Goal: Information Seeking & Learning: Learn about a topic

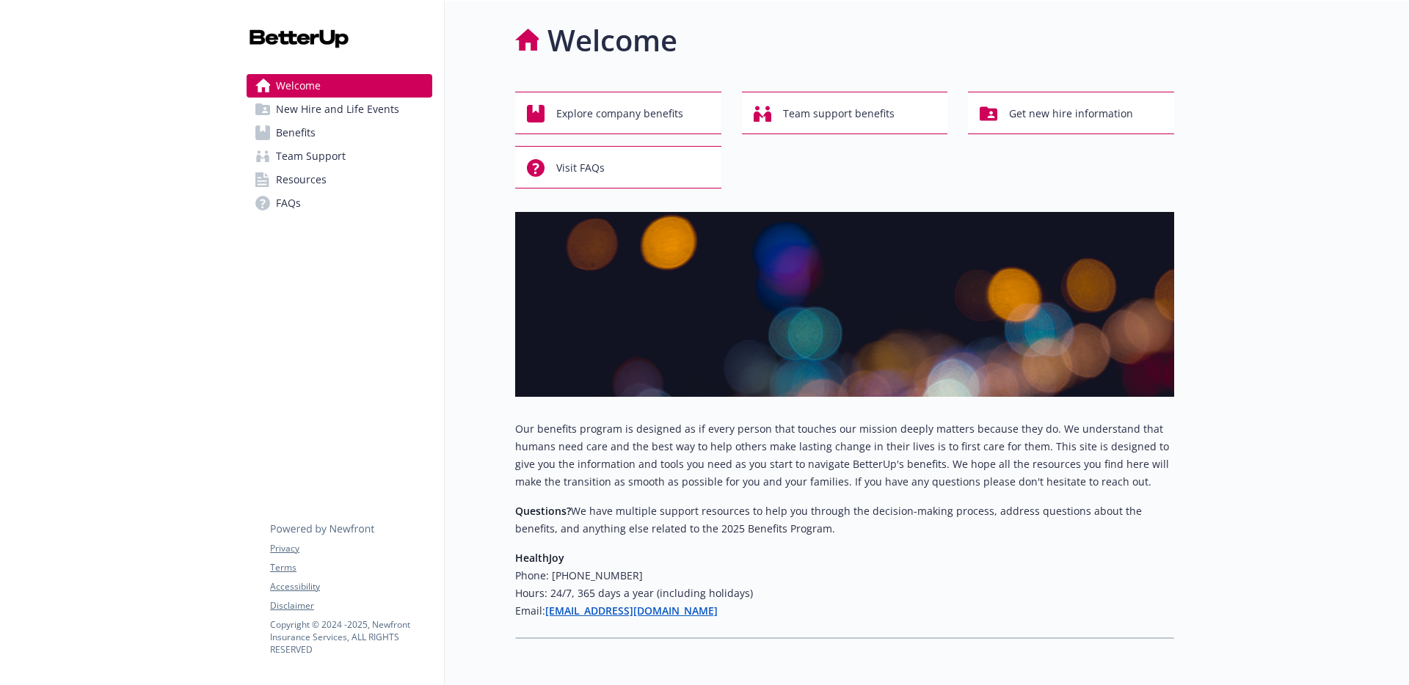
click at [365, 114] on span "New Hire and Life Events" at bounding box center [337, 109] width 123 height 23
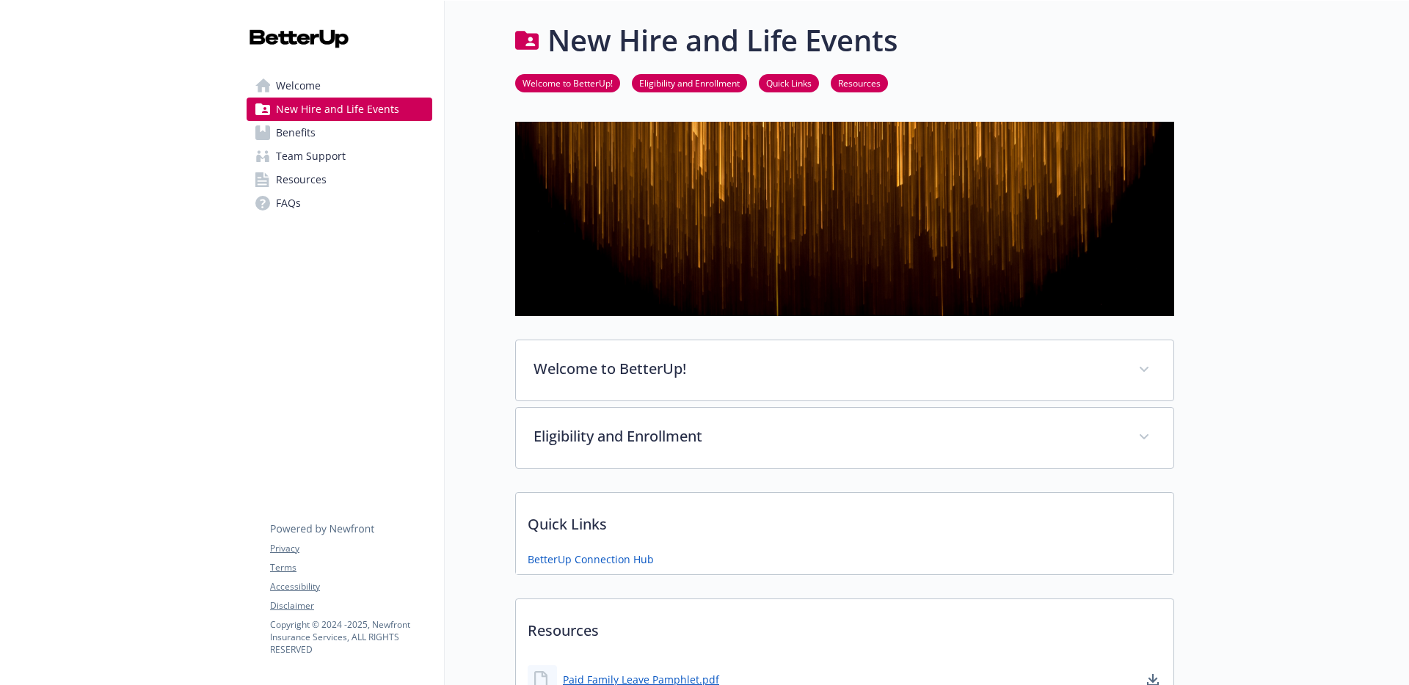
click at [327, 132] on link "Benefits" at bounding box center [340, 132] width 186 height 23
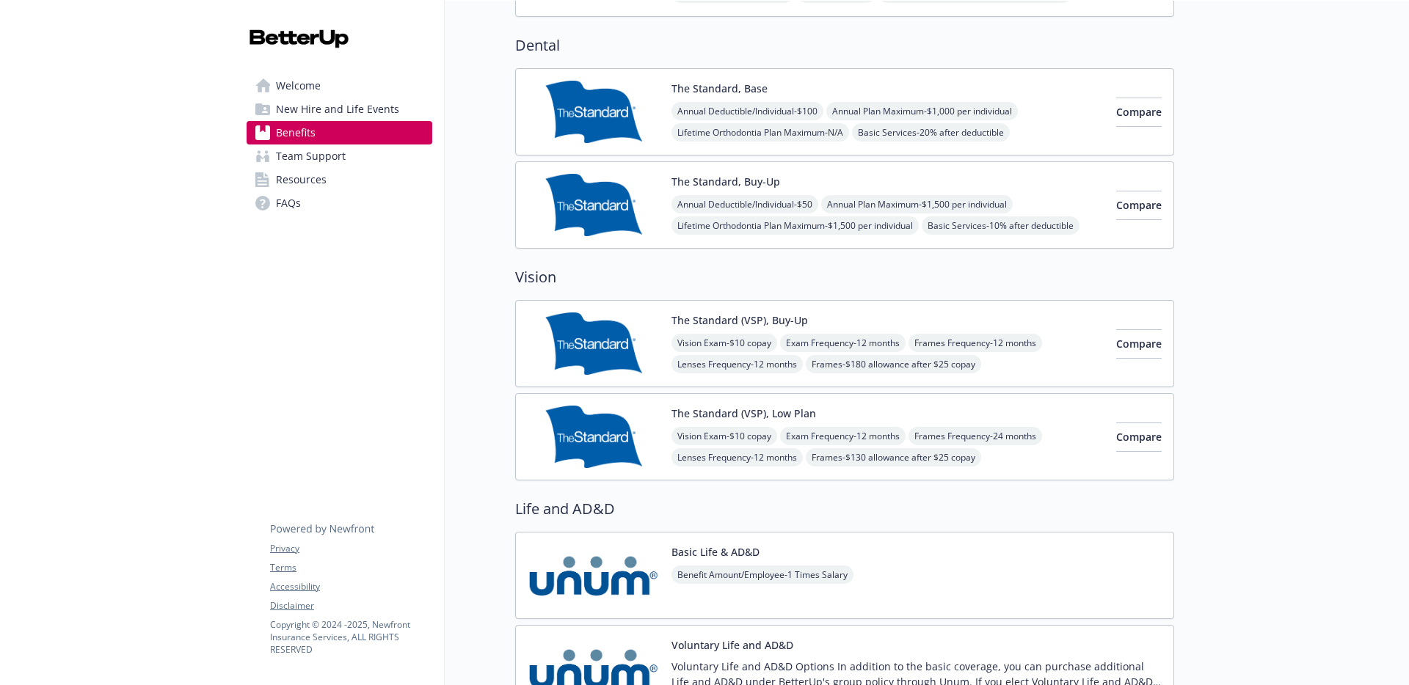
scroll to position [782, 0]
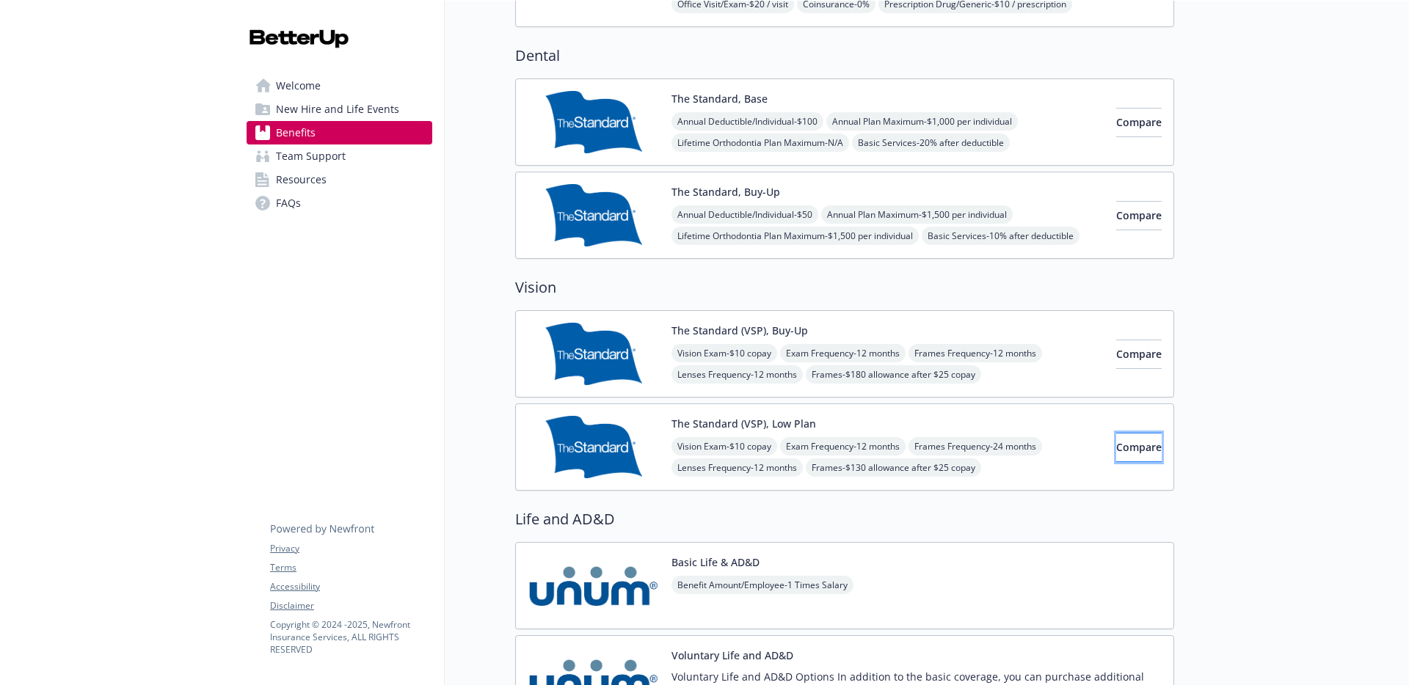
click at [1116, 444] on span "Compare" at bounding box center [1138, 447] width 45 height 14
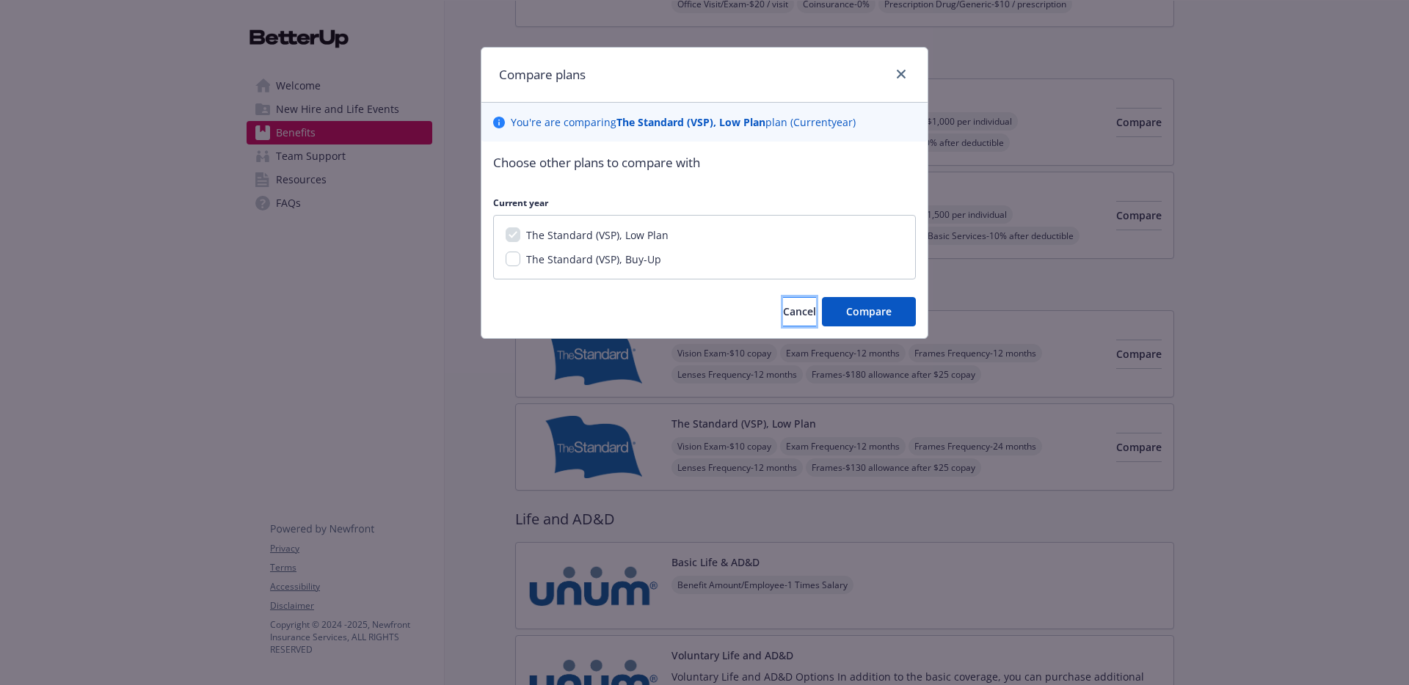
click at [783, 305] on span "Cancel" at bounding box center [799, 312] width 33 height 14
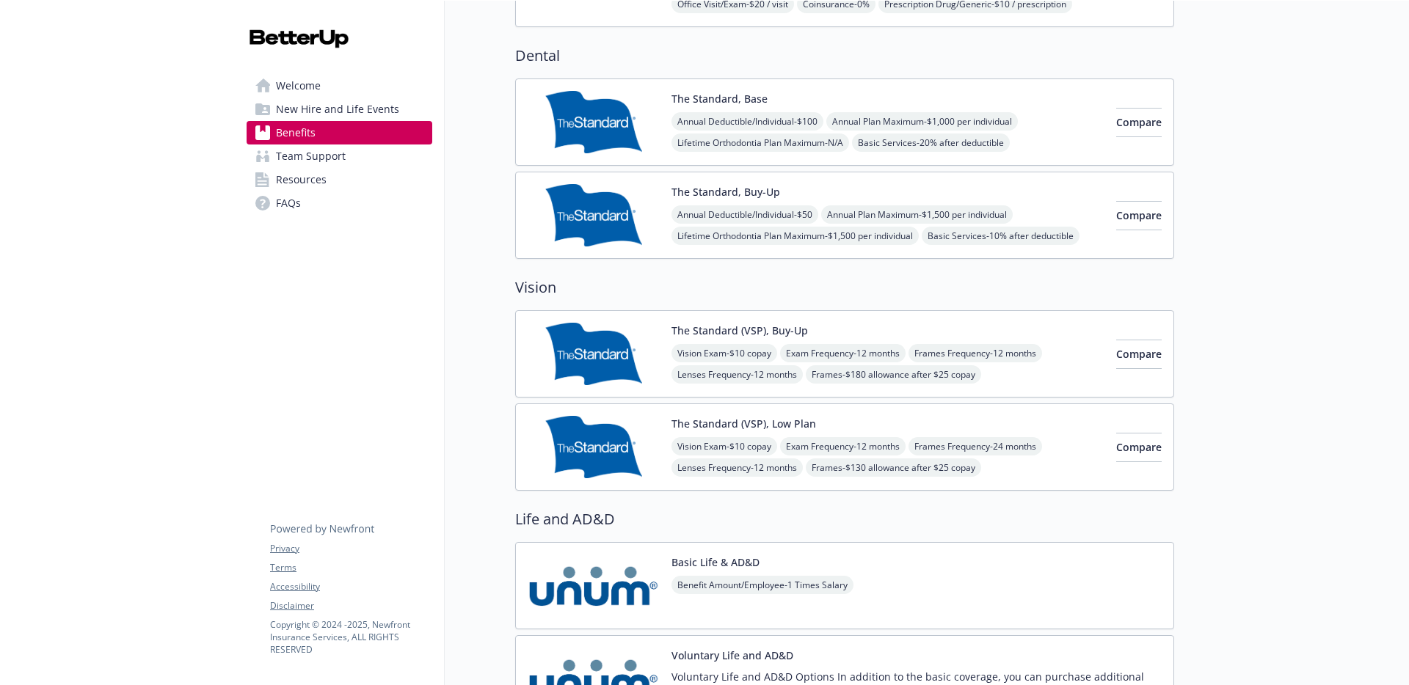
click at [820, 420] on div "The Standard (VSP), Low Plan Vision Exam - $10 copay Exam Frequency - 12 months…" at bounding box center [887, 447] width 433 height 62
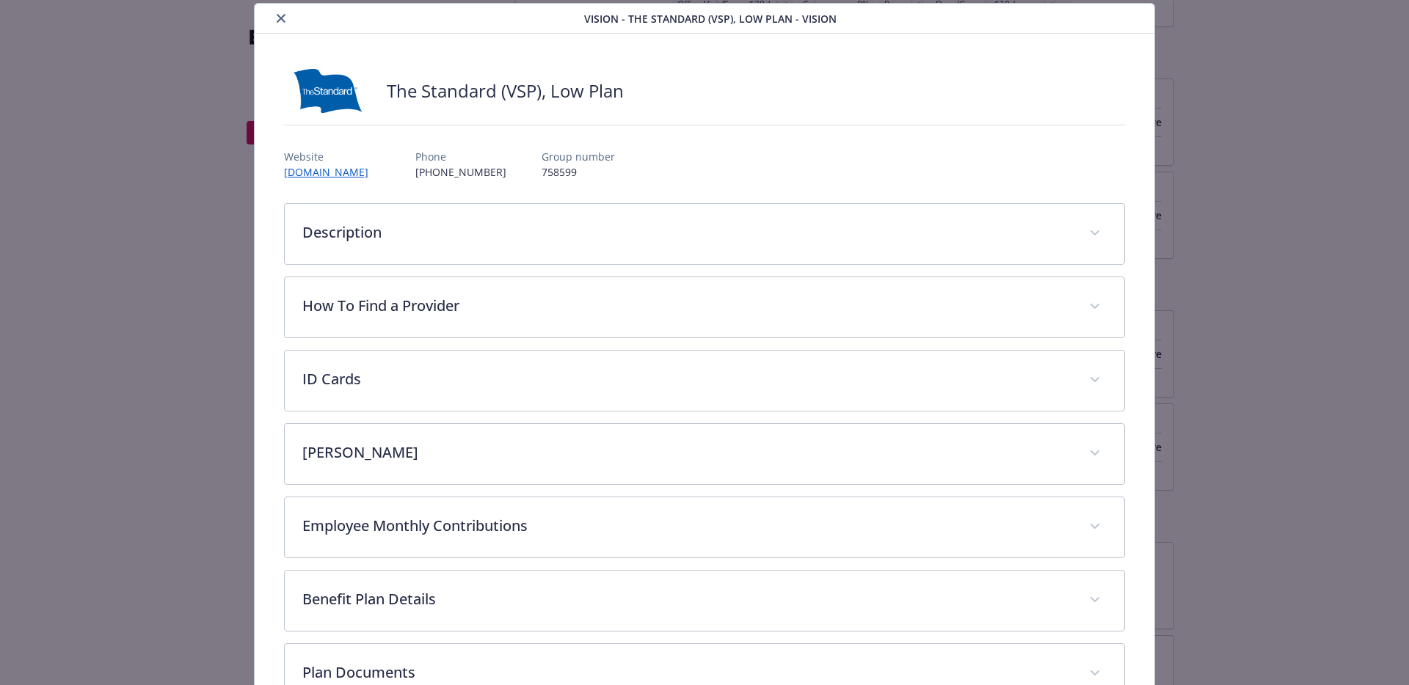
scroll to position [147, 0]
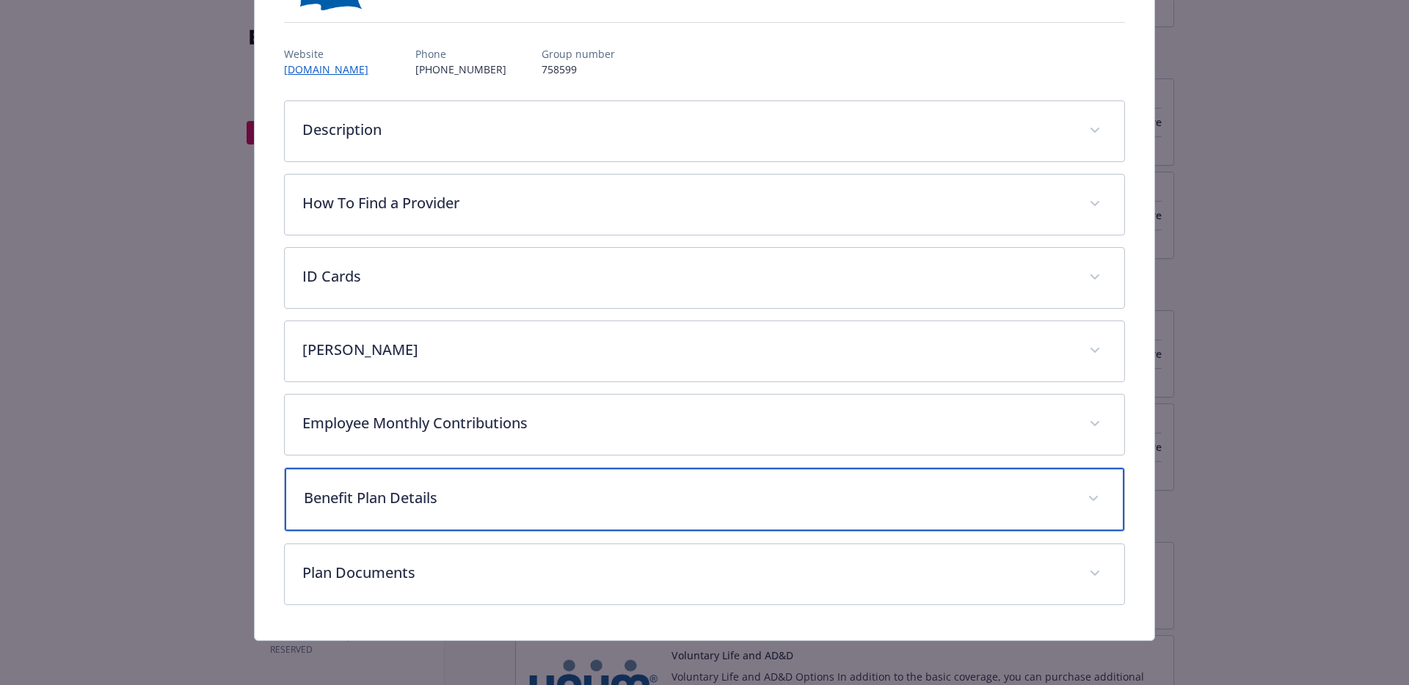
click at [611, 509] on div "Benefit Plan Details" at bounding box center [705, 499] width 840 height 63
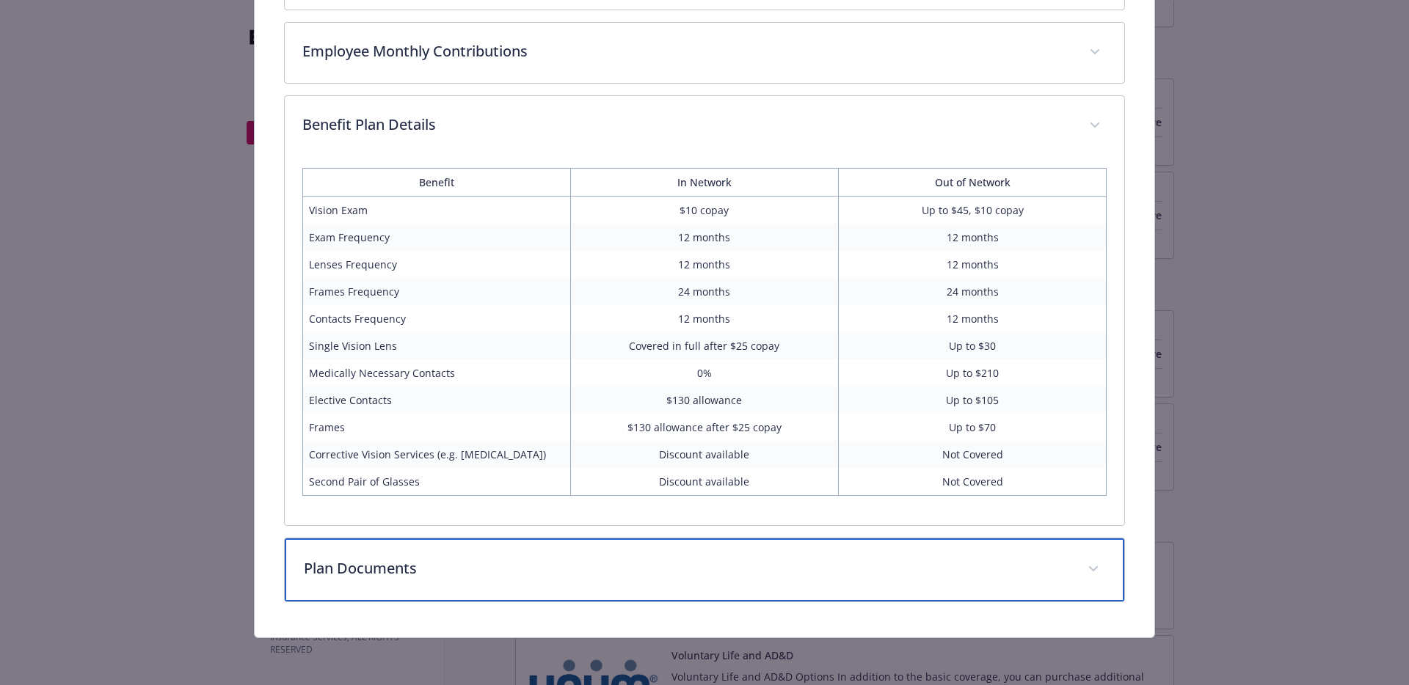
click at [653, 572] on p "Plan Documents" at bounding box center [687, 569] width 767 height 22
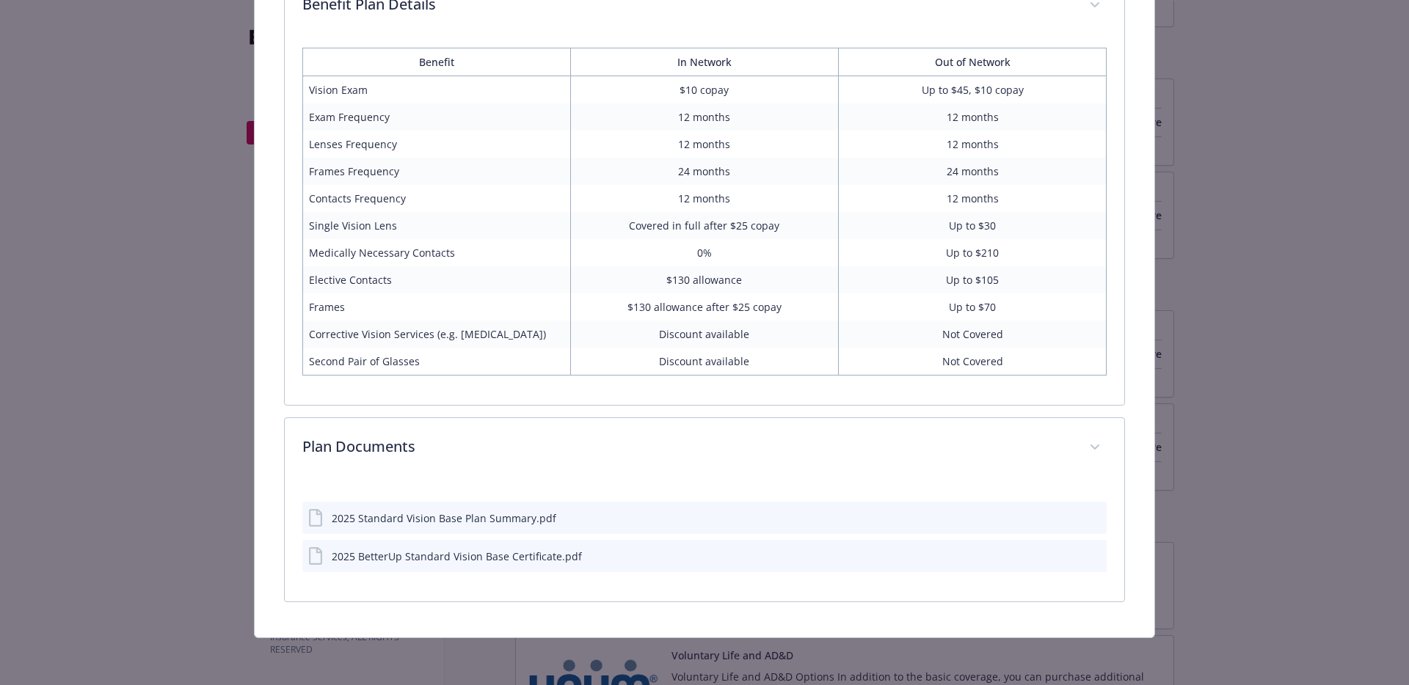
scroll to position [639, 0]
click at [565, 556] on div "2025 BetterUp Standard Vision Base Certificate.pdf" at bounding box center [457, 556] width 250 height 15
click at [1086, 554] on icon "preview file" at bounding box center [1092, 555] width 13 height 10
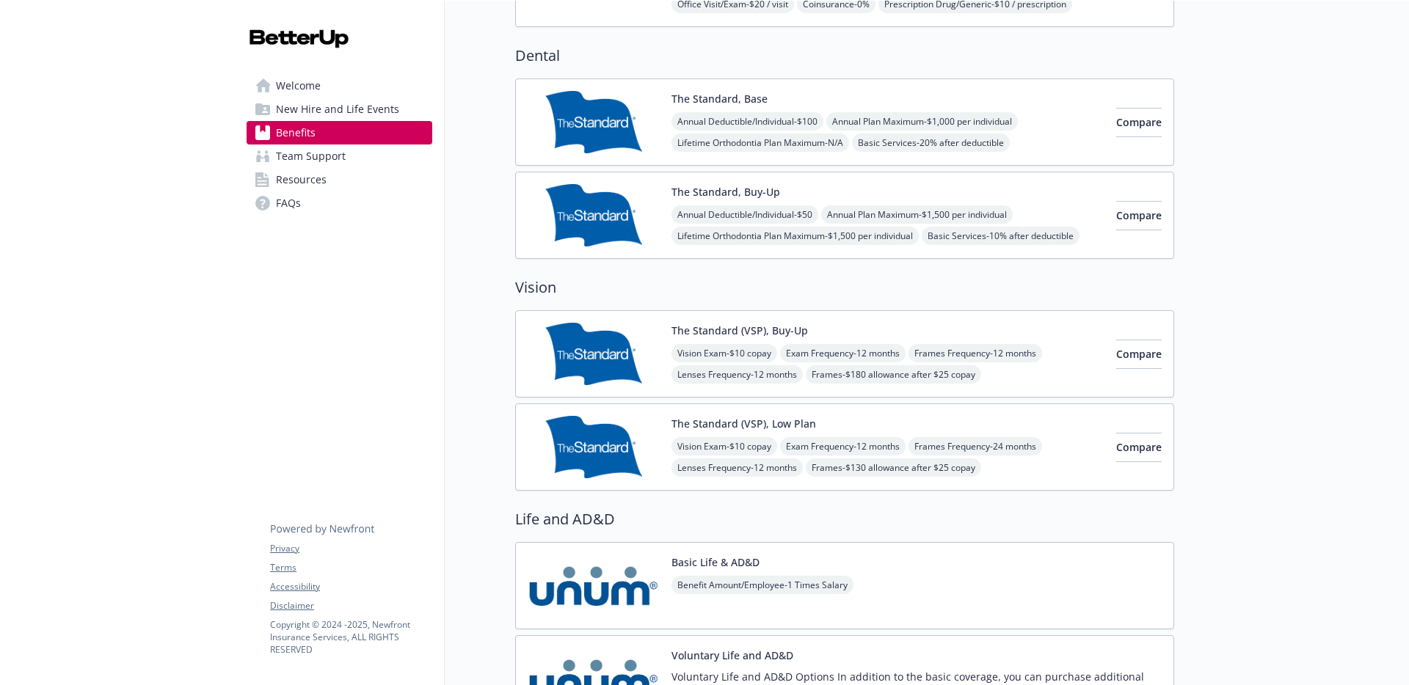
scroll to position [752, 0]
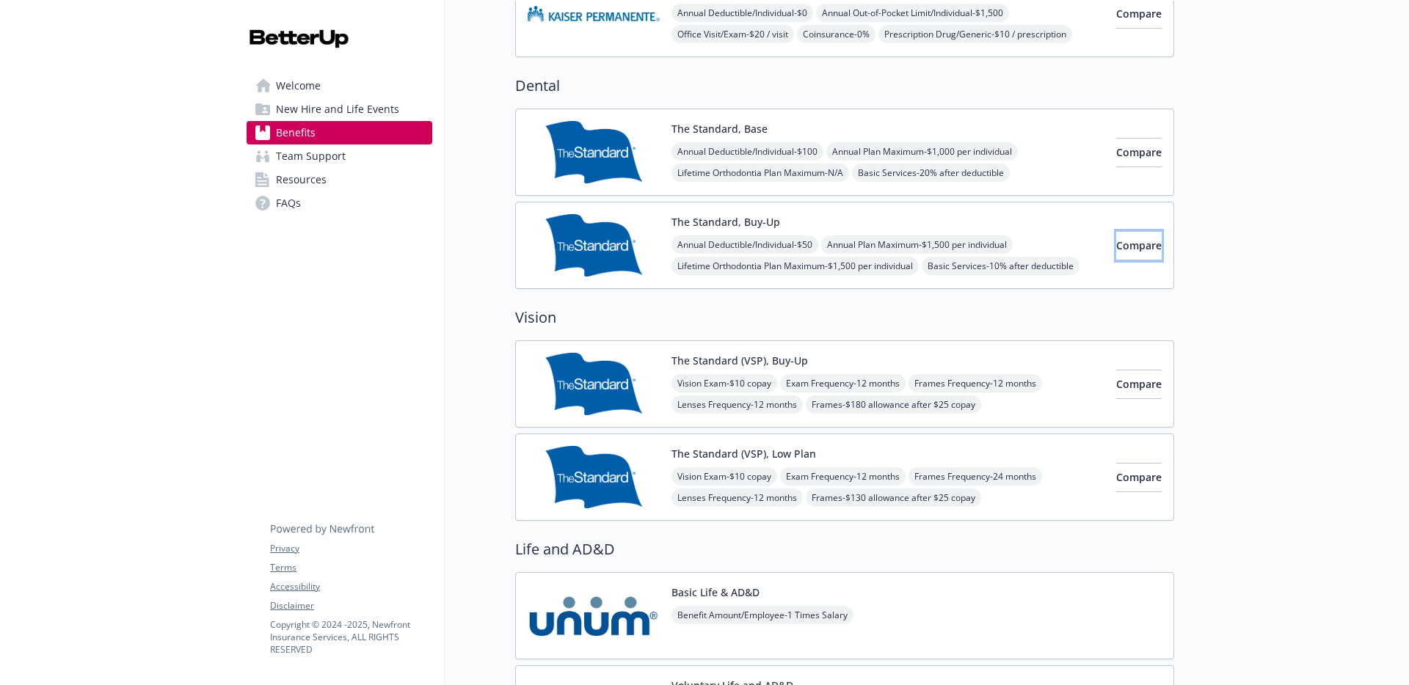
drag, startPoint x: 1104, startPoint y: 249, endPoint x: 952, endPoint y: 252, distance: 151.9
click at [953, 252] on div "The Standard, Buy-Up Annual Deductible/Individual - $50 Annual Plan Maximum - $…" at bounding box center [844, 245] width 659 height 87
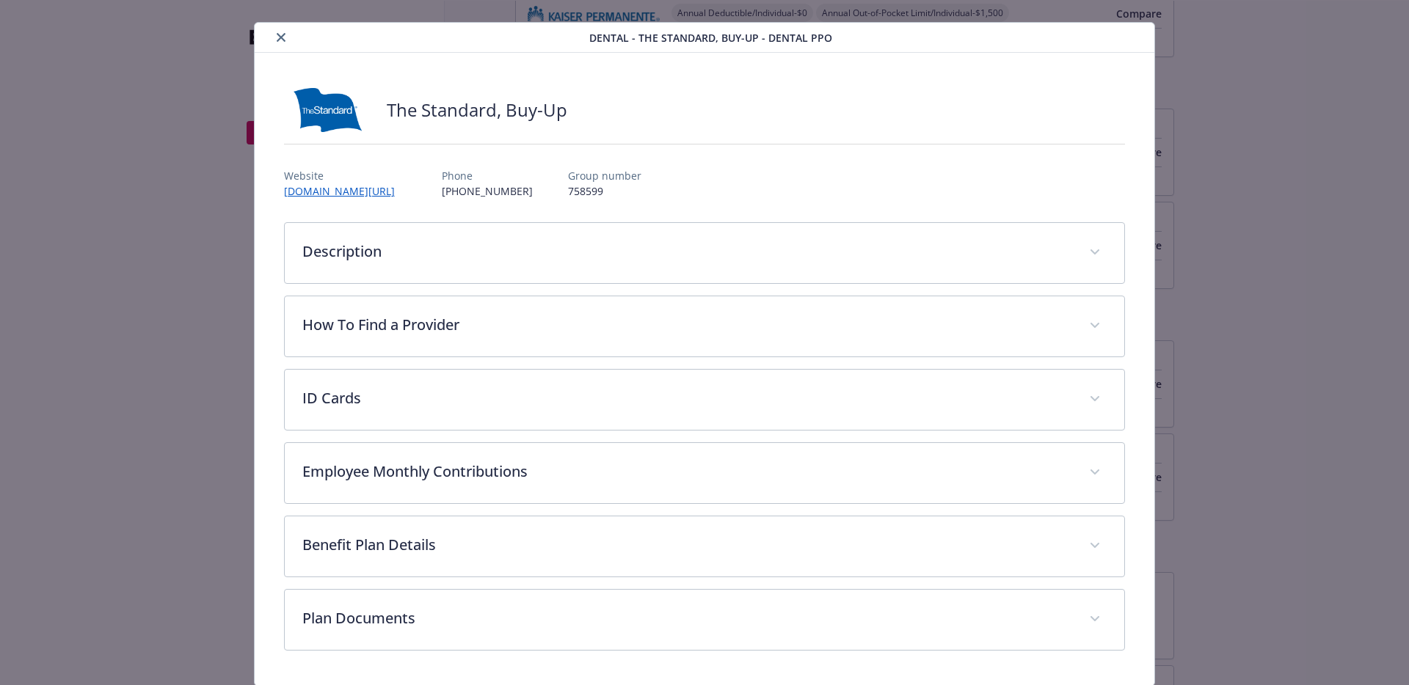
scroll to position [73, 0]
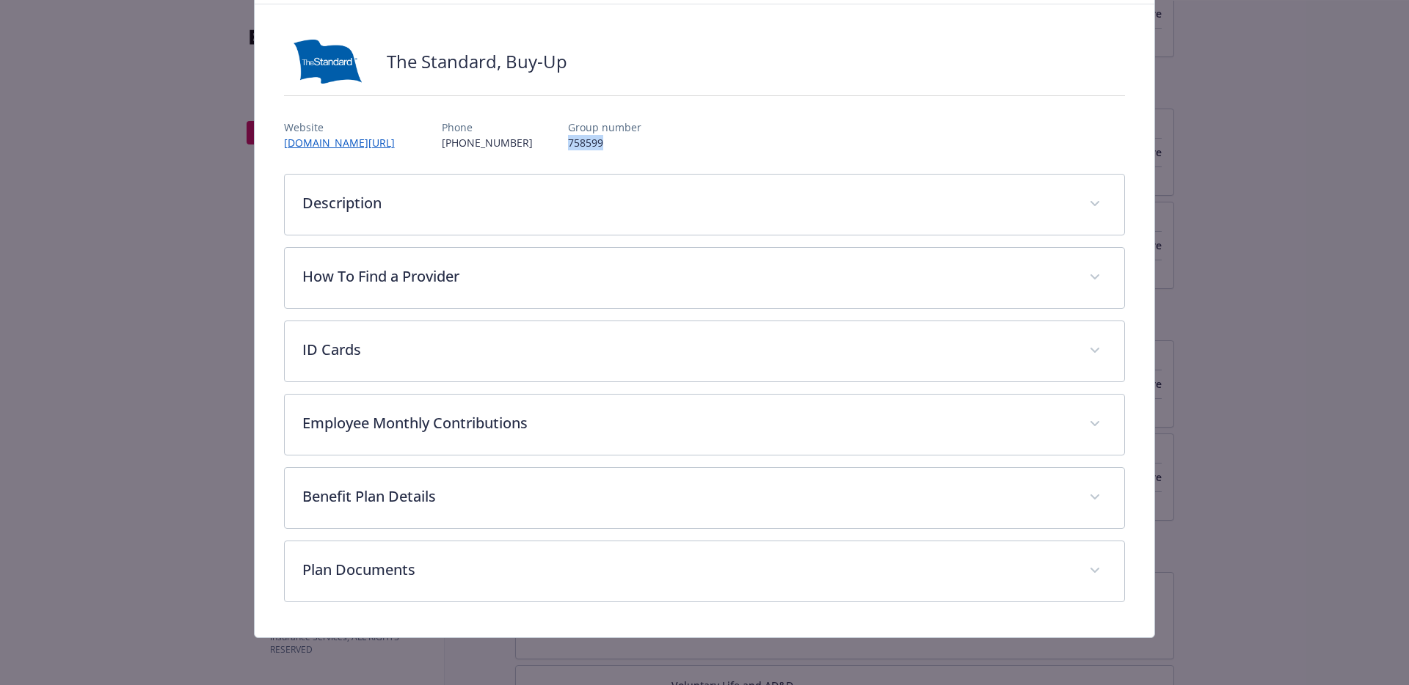
drag, startPoint x: 602, startPoint y: 136, endPoint x: 553, endPoint y: 136, distance: 49.9
click at [553, 136] on div "Website www.standard.com/dental Phone (800) 547-9515 Group number 758599" at bounding box center [705, 129] width 842 height 43
copy p "758599"
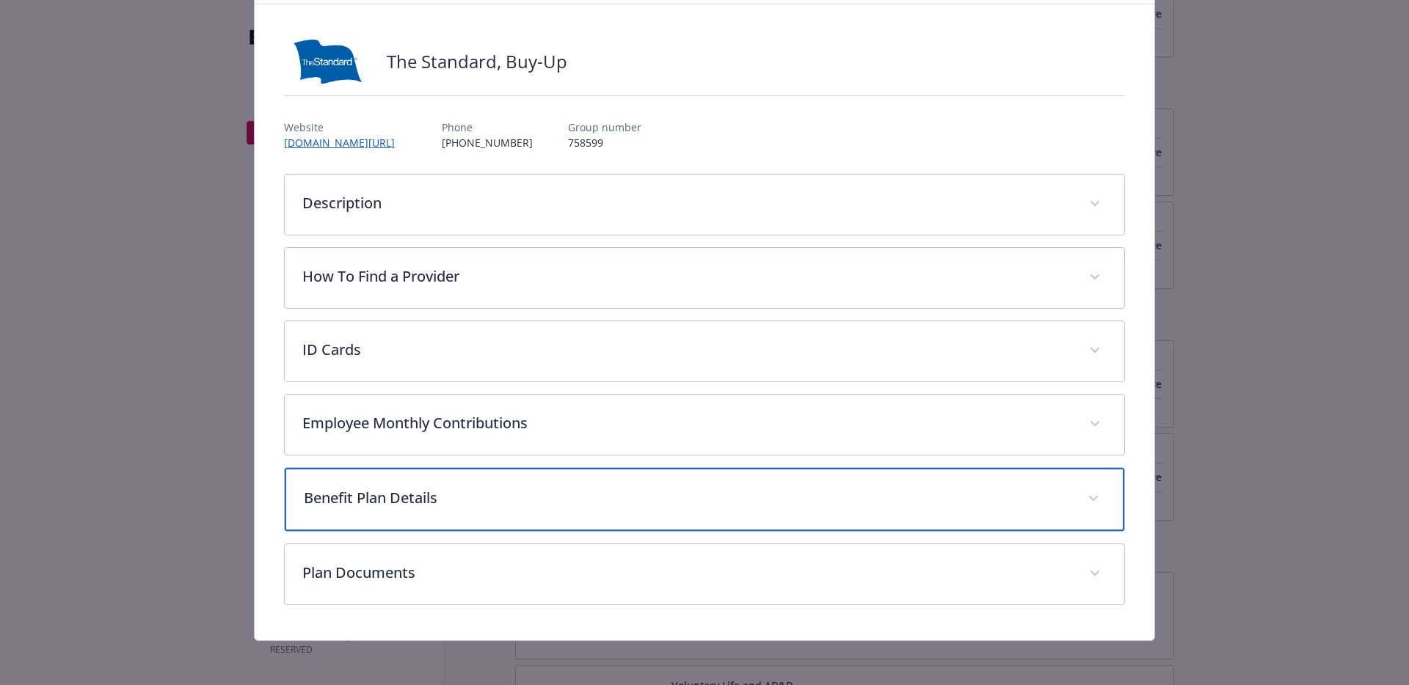
click at [459, 502] on p "Benefit Plan Details" at bounding box center [687, 498] width 767 height 22
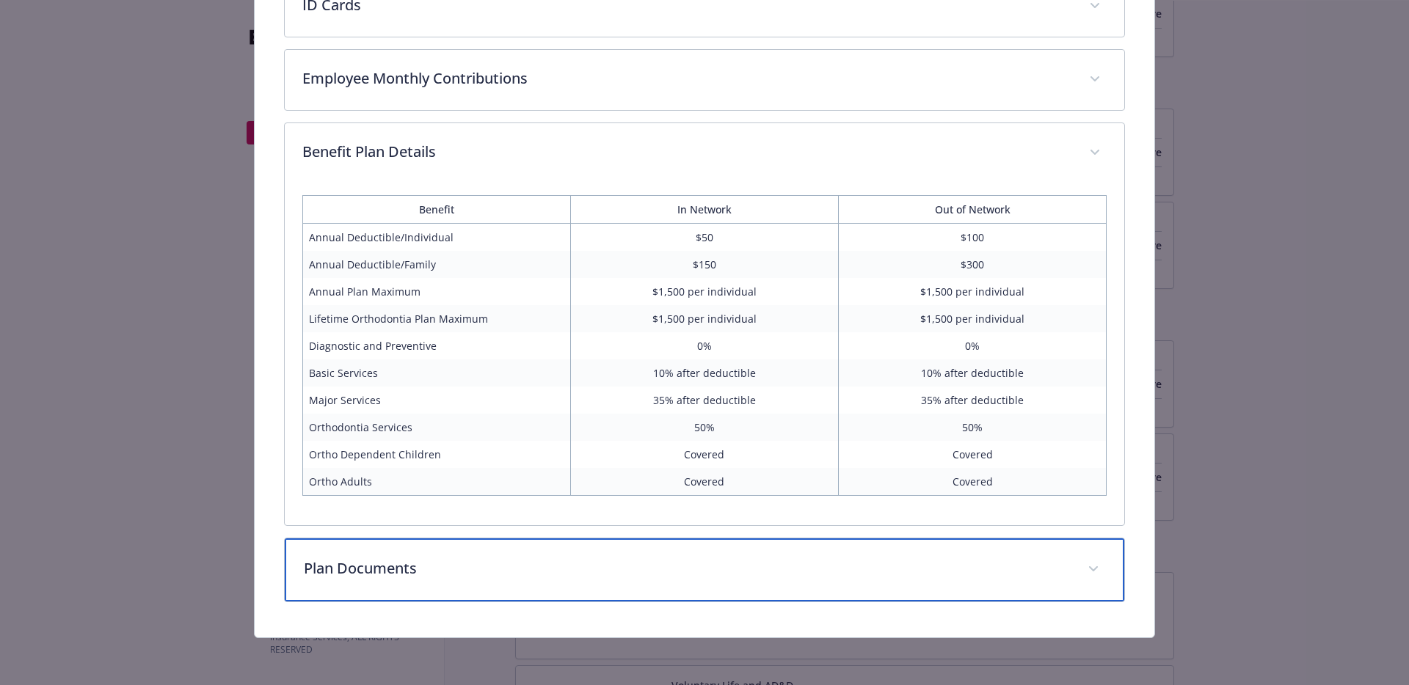
click at [476, 586] on div "Plan Documents" at bounding box center [705, 570] width 840 height 63
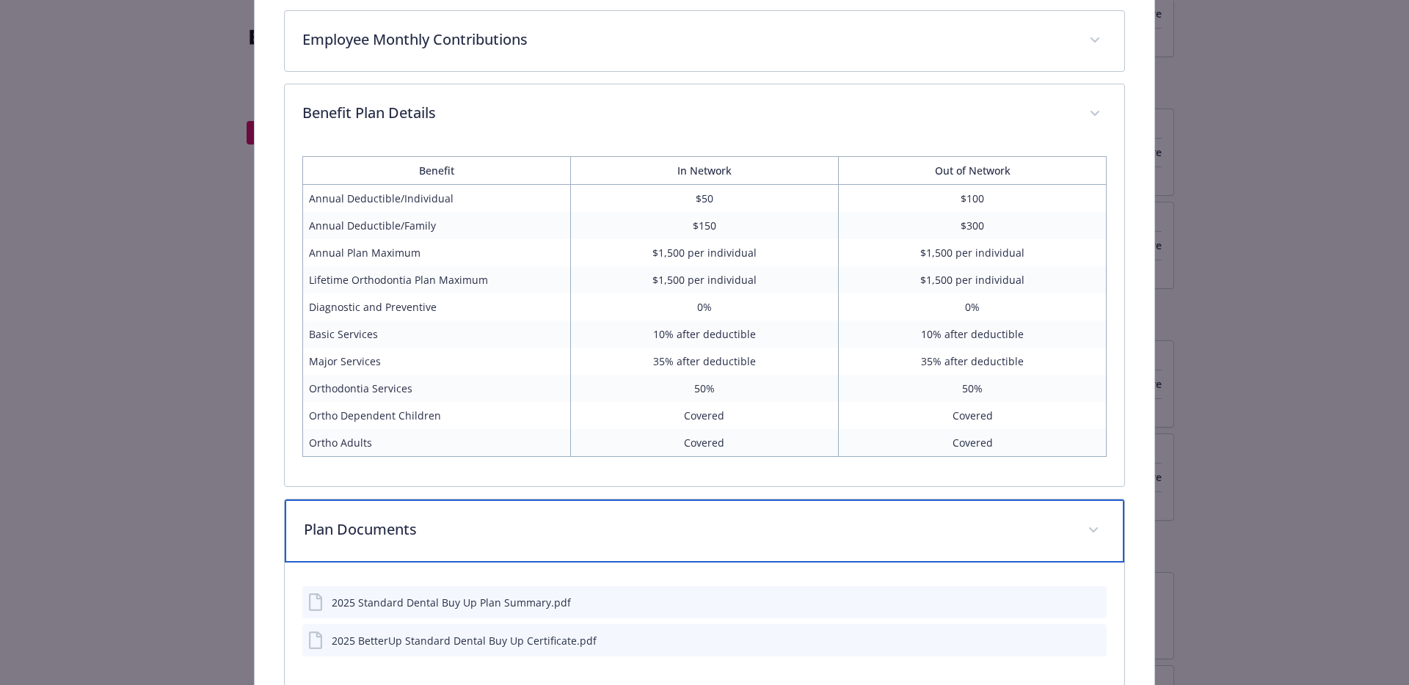
scroll to position [542, 0]
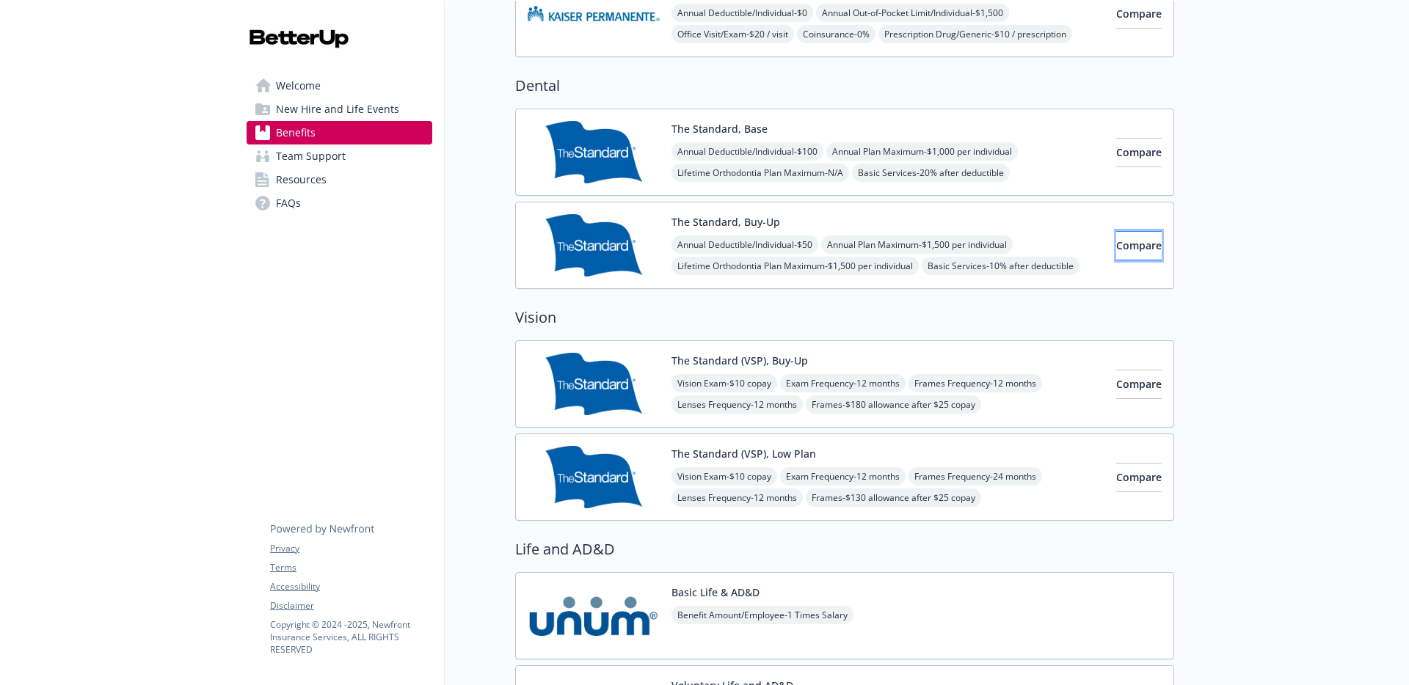
click at [1117, 252] on span "Compare" at bounding box center [1138, 245] width 45 height 14
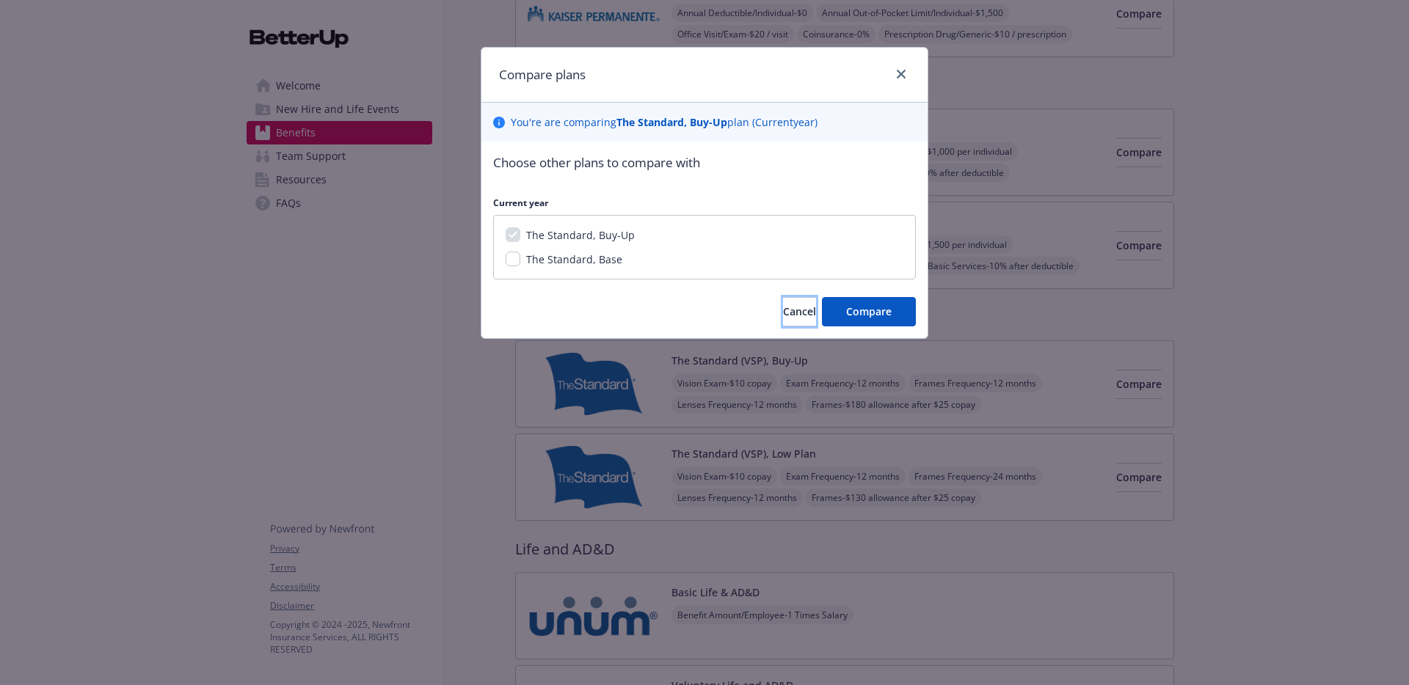
drag, startPoint x: 784, startPoint y: 304, endPoint x: 804, endPoint y: 291, distance: 24.4
click at [784, 305] on span "Cancel" at bounding box center [799, 312] width 33 height 14
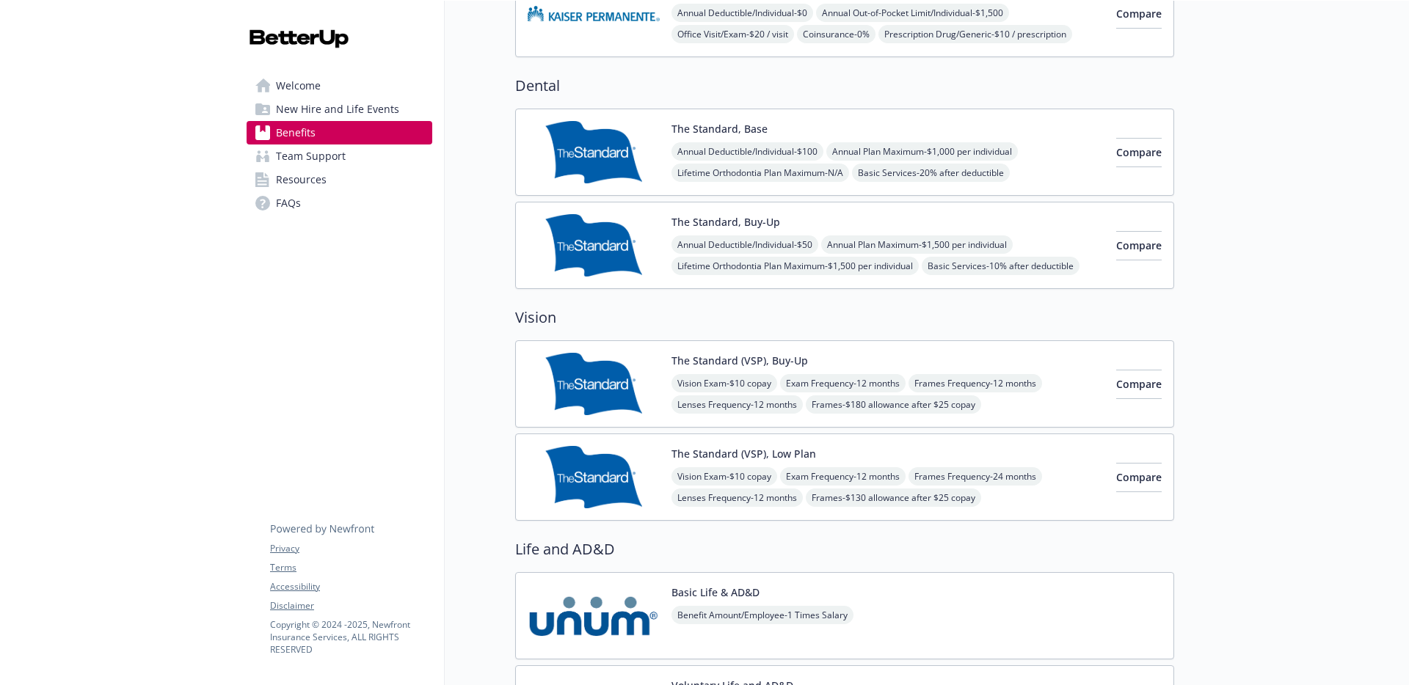
click at [865, 243] on span "Annual Plan Maximum - $1,500 per individual" at bounding box center [917, 245] width 192 height 18
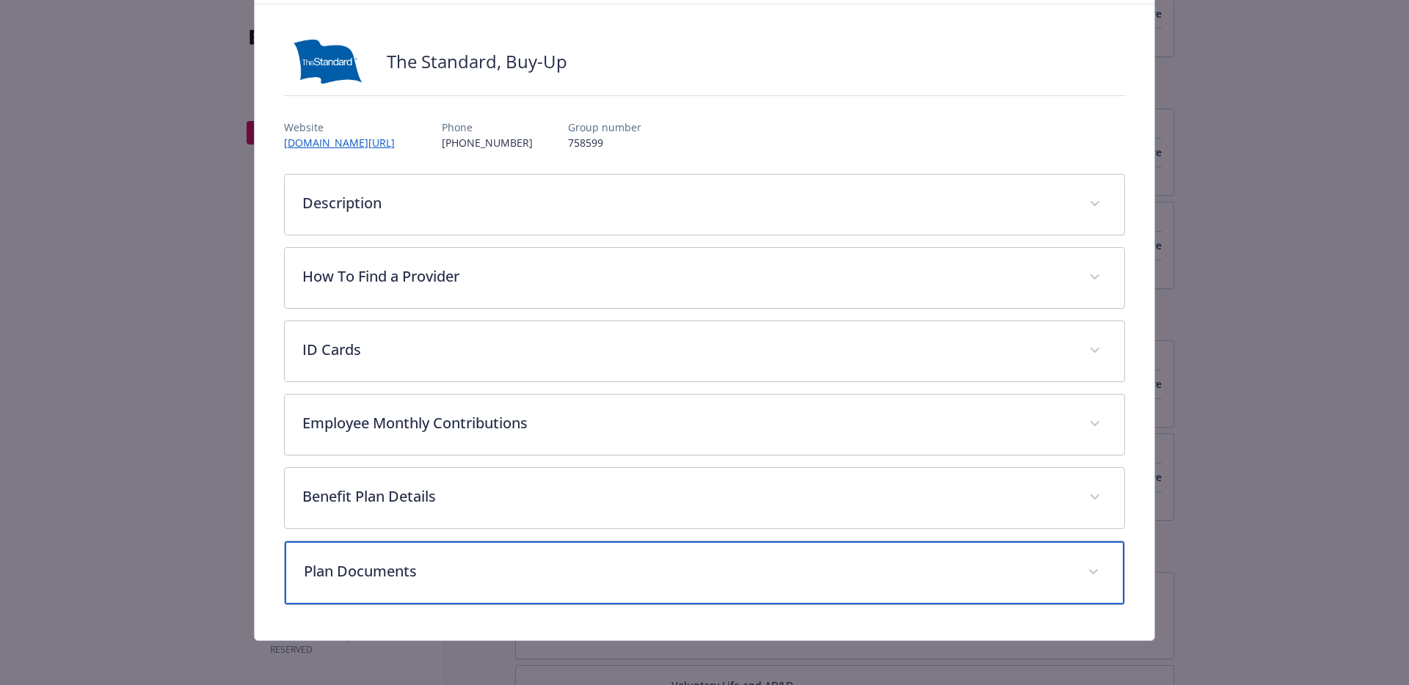
click at [646, 557] on div "Plan Documents" at bounding box center [705, 573] width 840 height 63
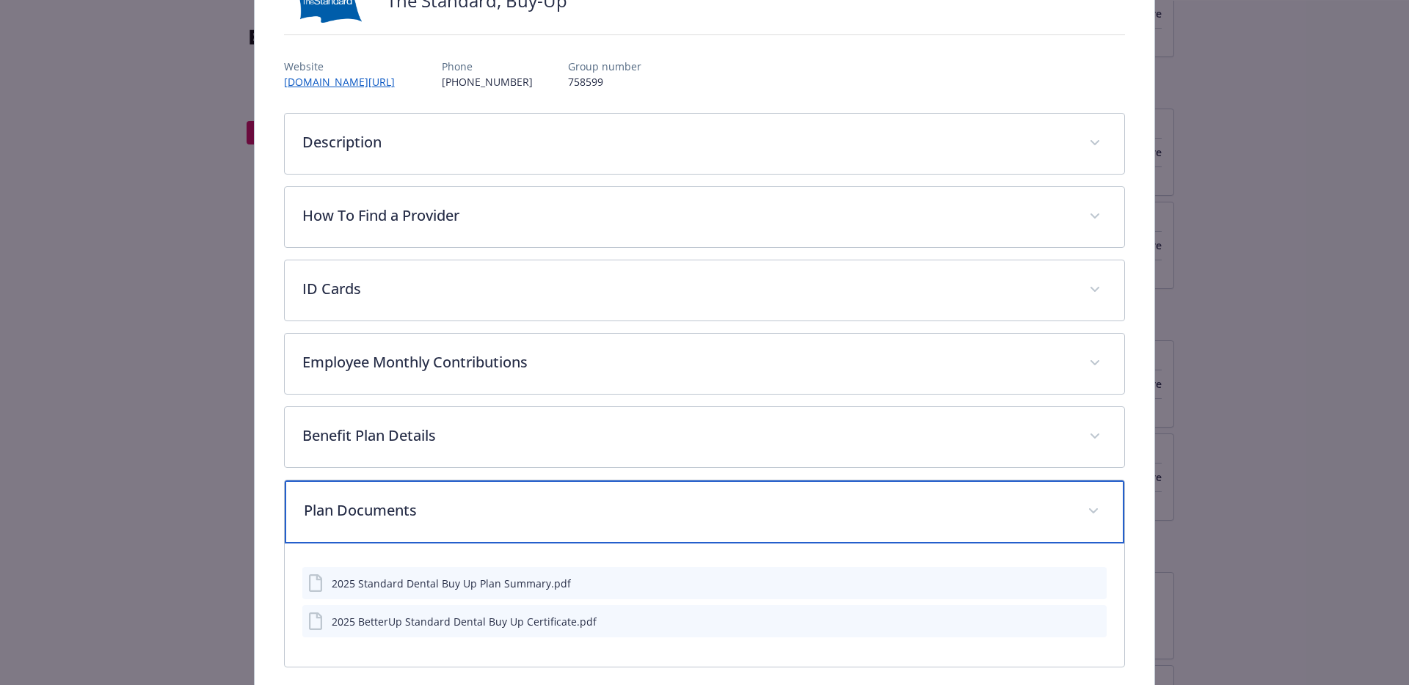
scroll to position [200, 0]
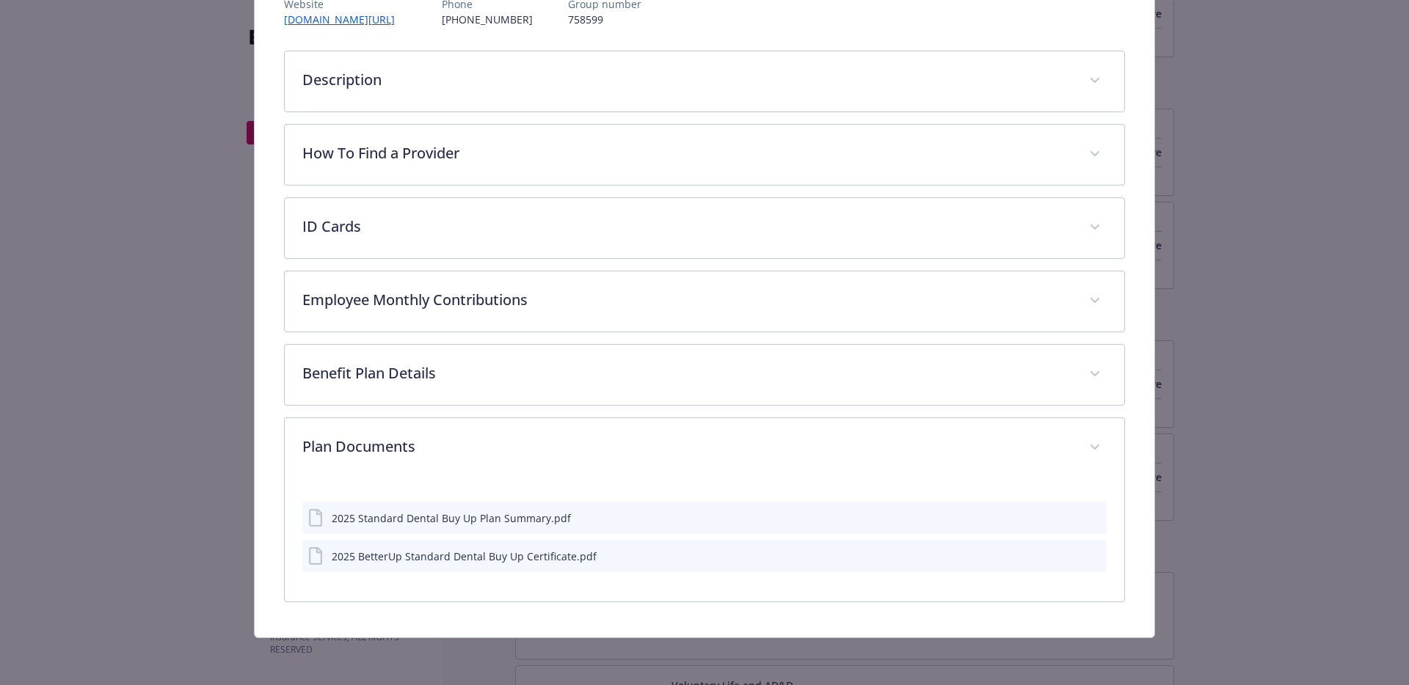
click at [1086, 555] on icon "preview file" at bounding box center [1092, 555] width 13 height 10
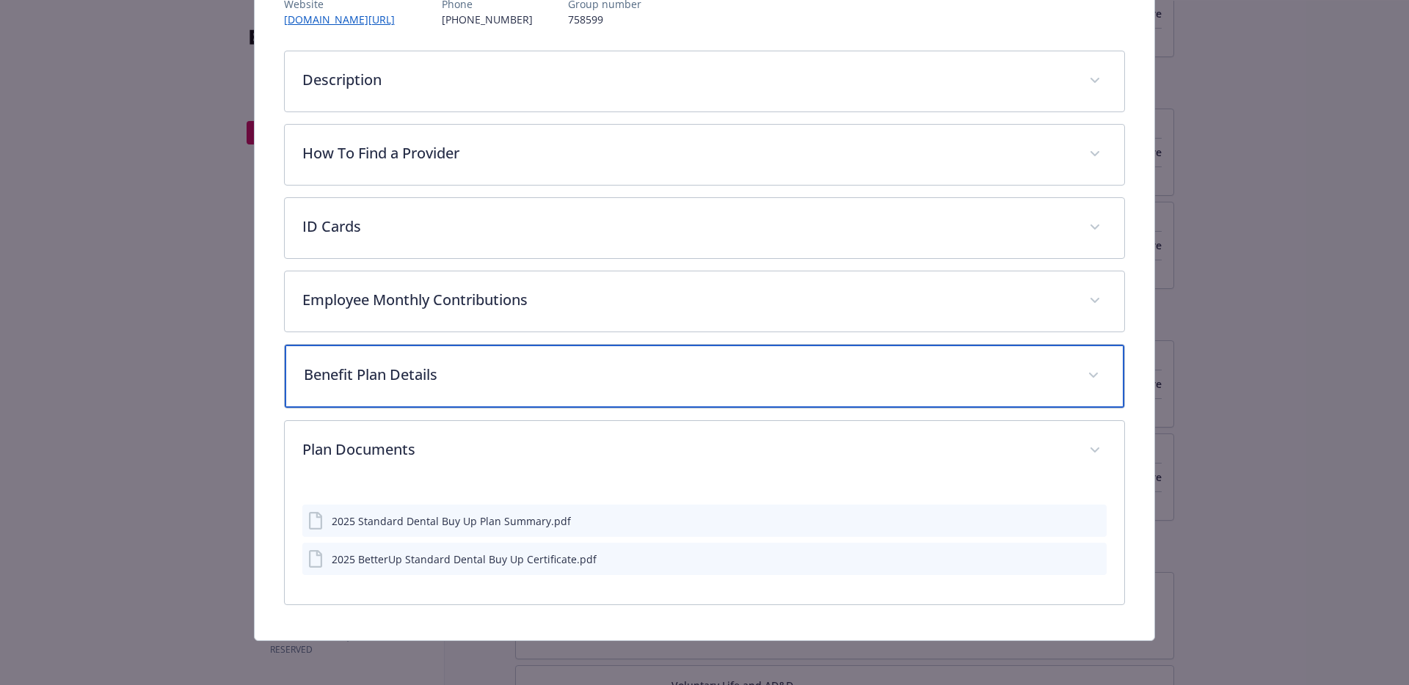
click at [810, 380] on p "Benefit Plan Details" at bounding box center [687, 375] width 767 height 22
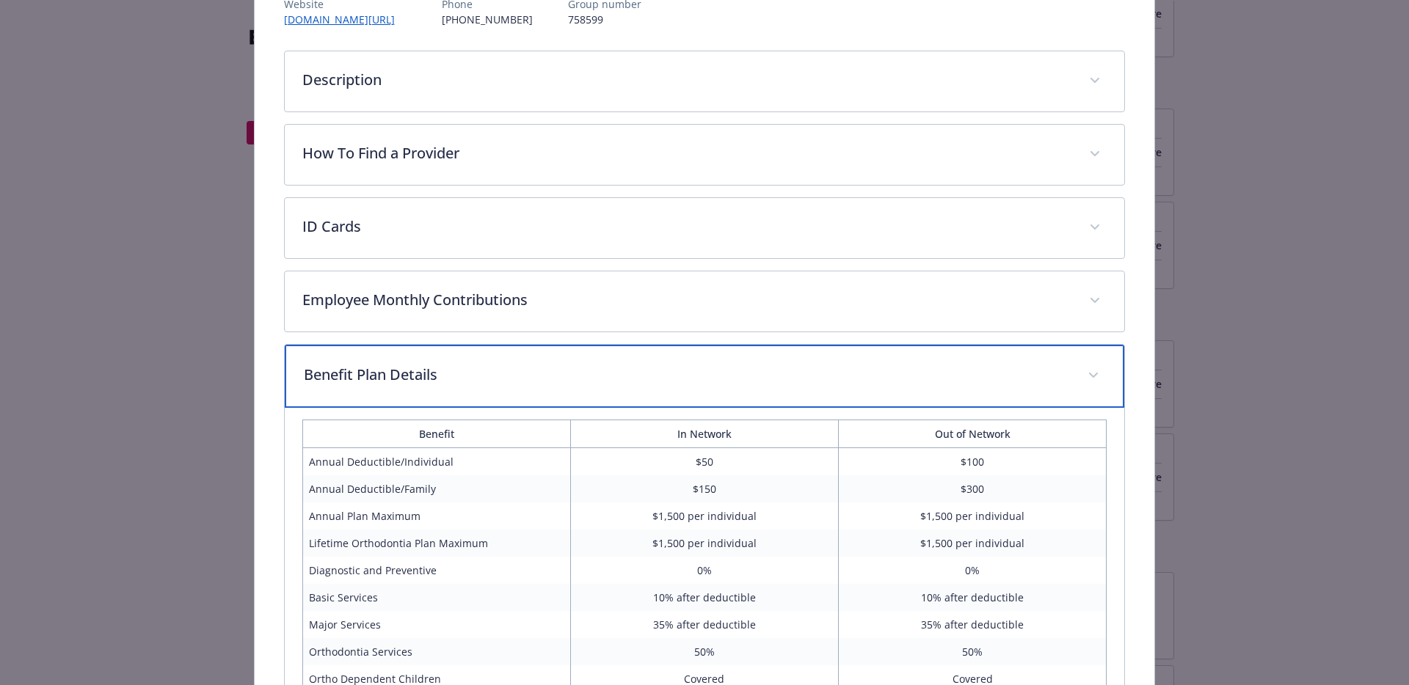
click at [754, 363] on div "Benefit Plan Details" at bounding box center [705, 376] width 840 height 63
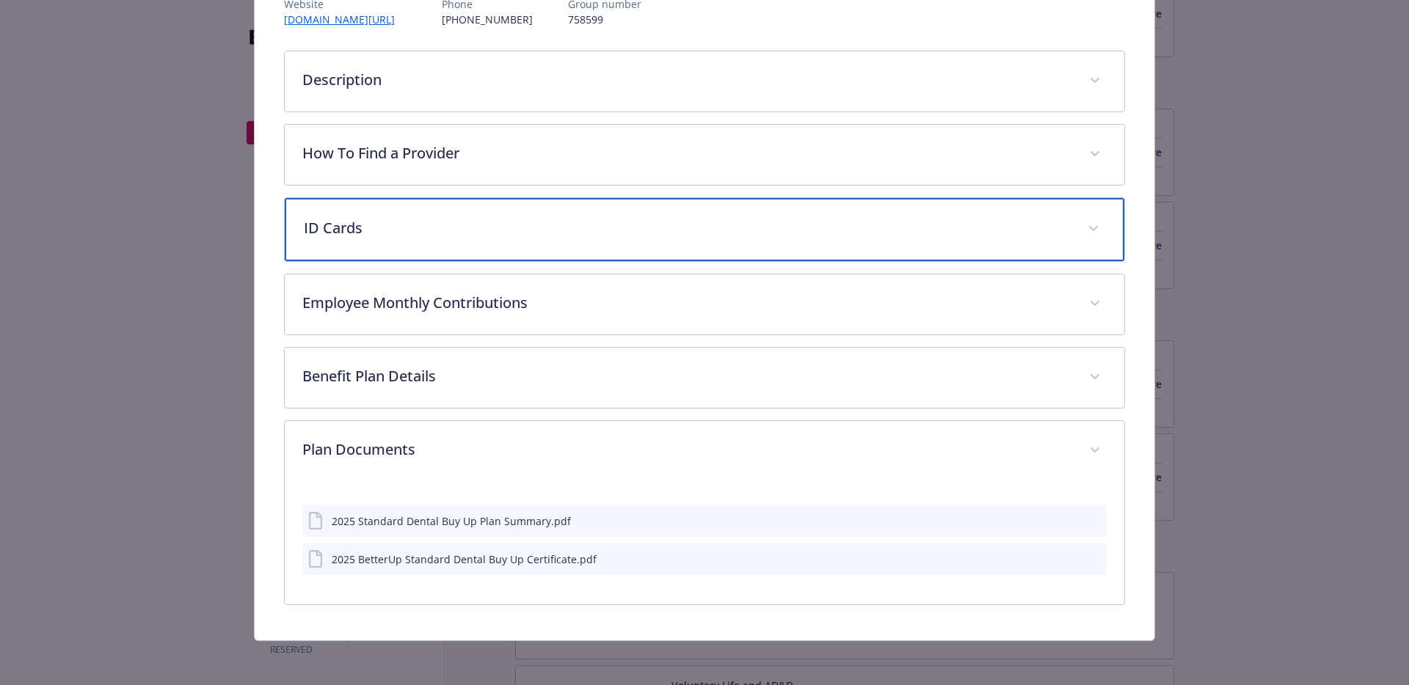
click at [763, 248] on div "ID Cards" at bounding box center [705, 229] width 840 height 63
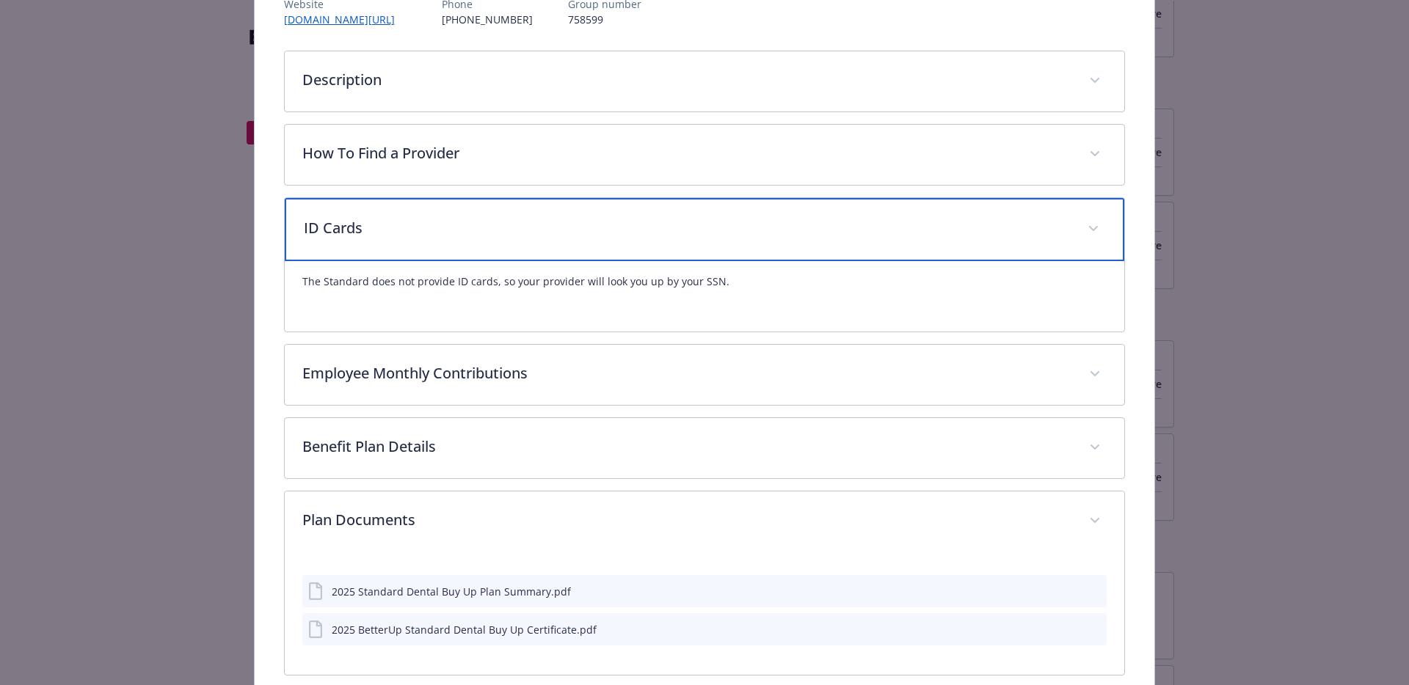
click at [763, 248] on div "ID Cards" at bounding box center [705, 229] width 840 height 63
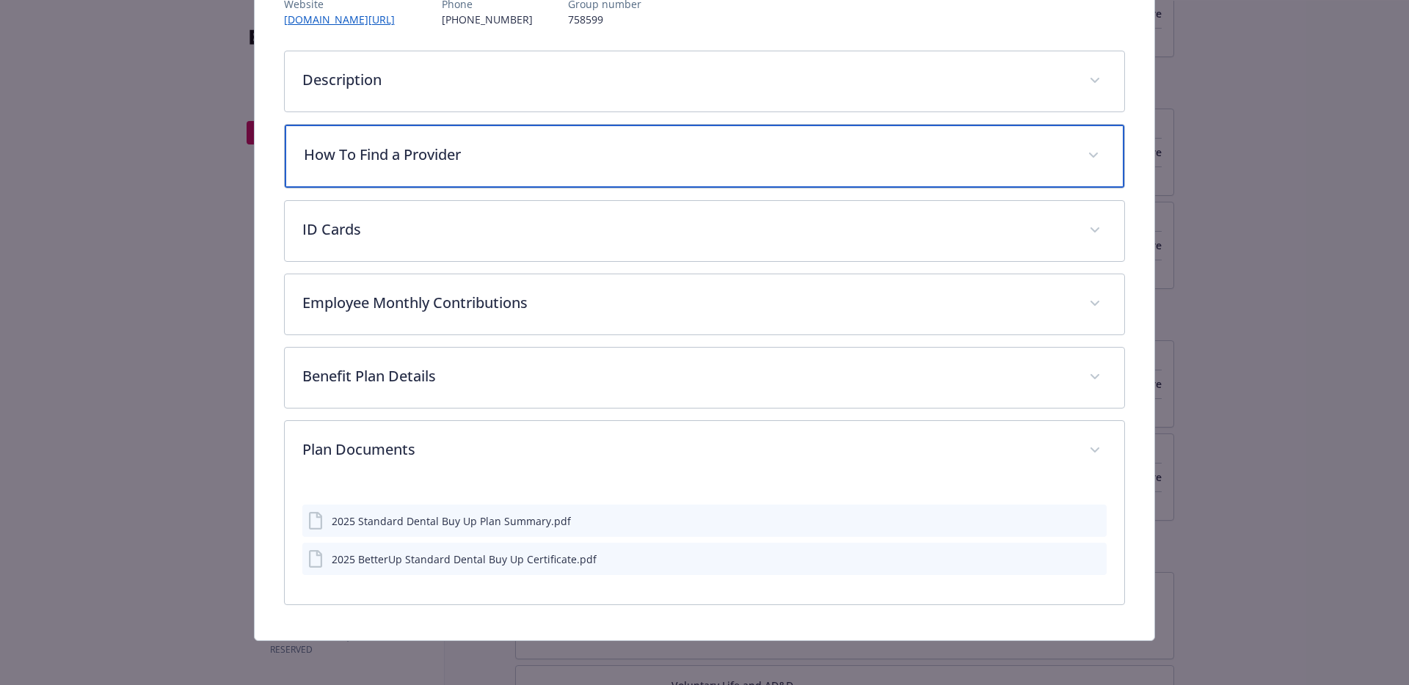
click at [787, 164] on div "How To Find a Provider" at bounding box center [705, 156] width 840 height 63
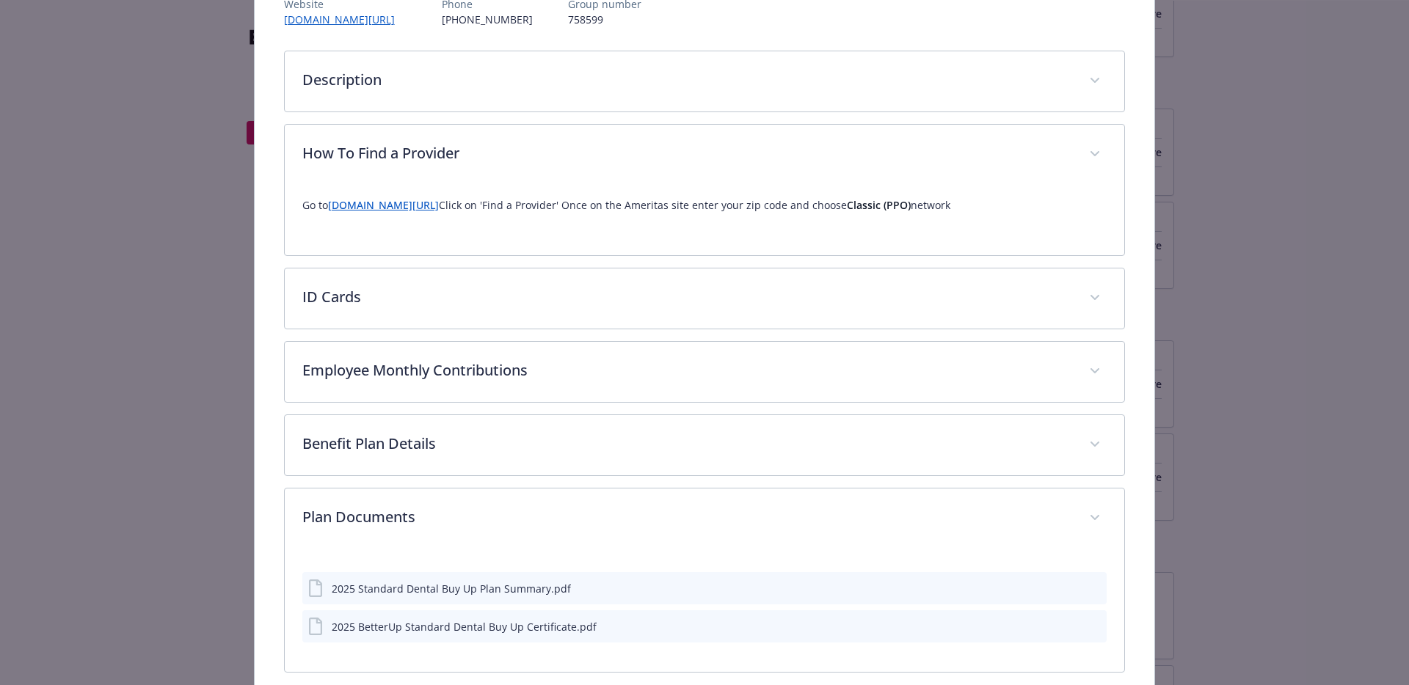
click at [431, 206] on link "[DOMAIN_NAME][URL]" at bounding box center [383, 205] width 111 height 14
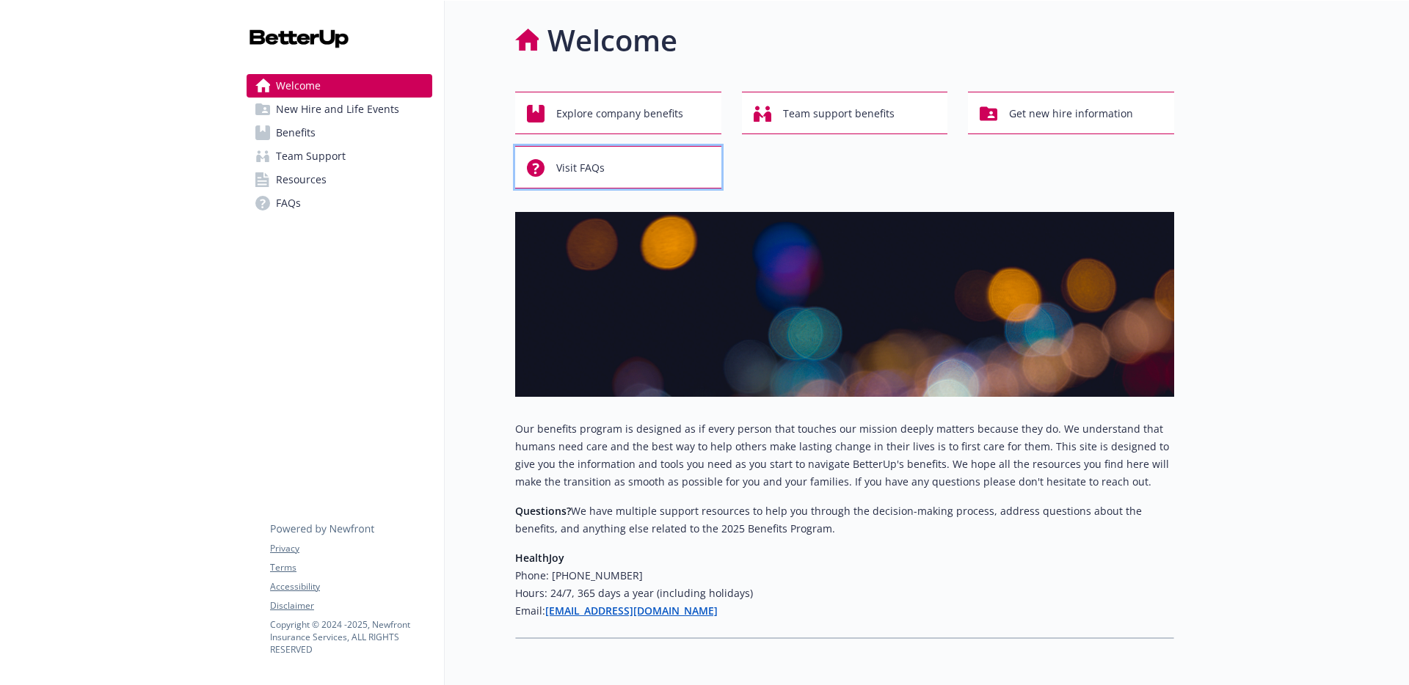
click at [644, 185] on button "Visit FAQs" at bounding box center [618, 167] width 206 height 43
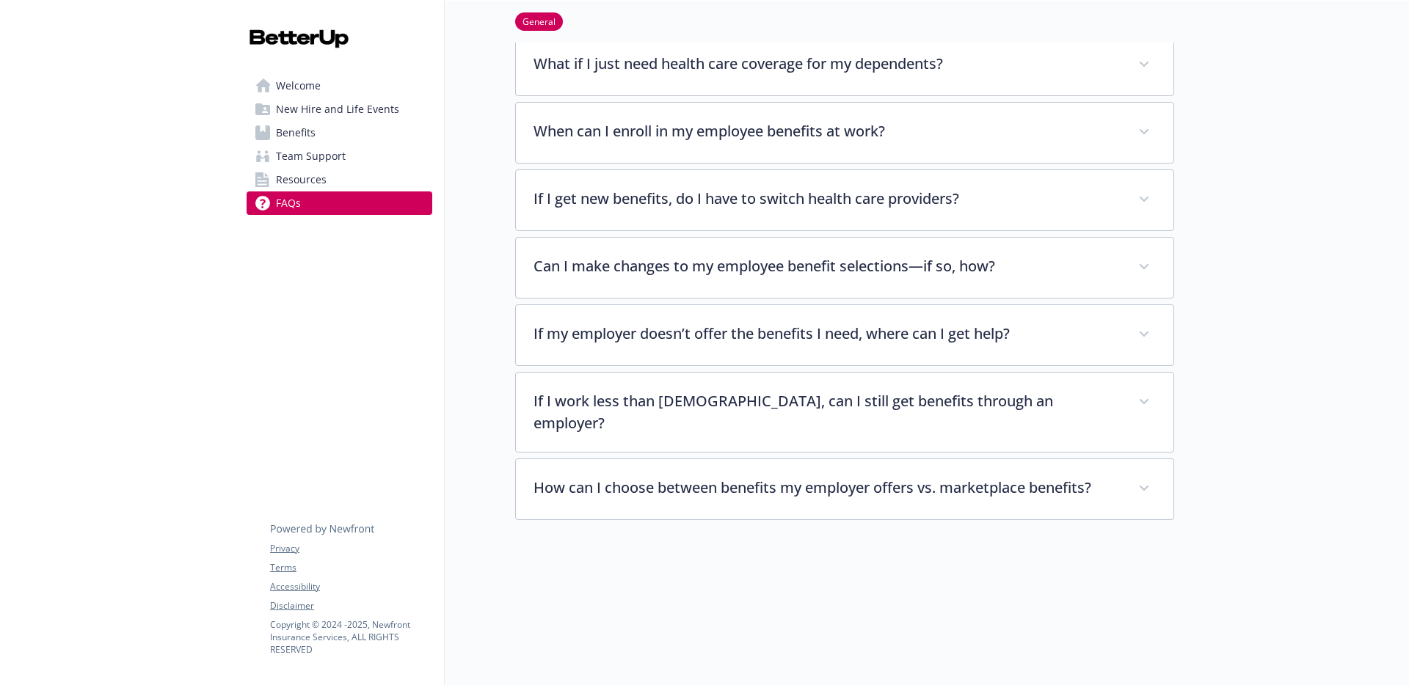
scroll to position [325, 0]
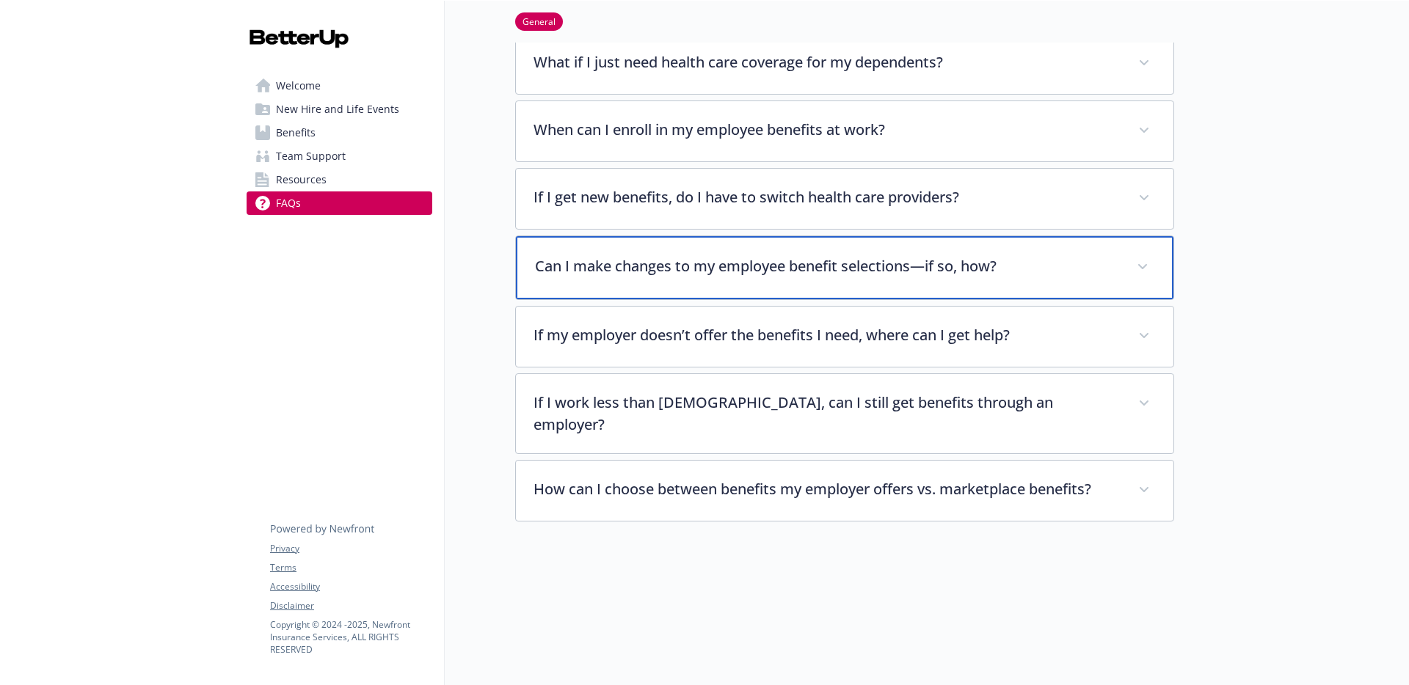
click at [768, 270] on p "Can I make changes to my employee benefit selections—if so, how?" at bounding box center [827, 266] width 584 height 22
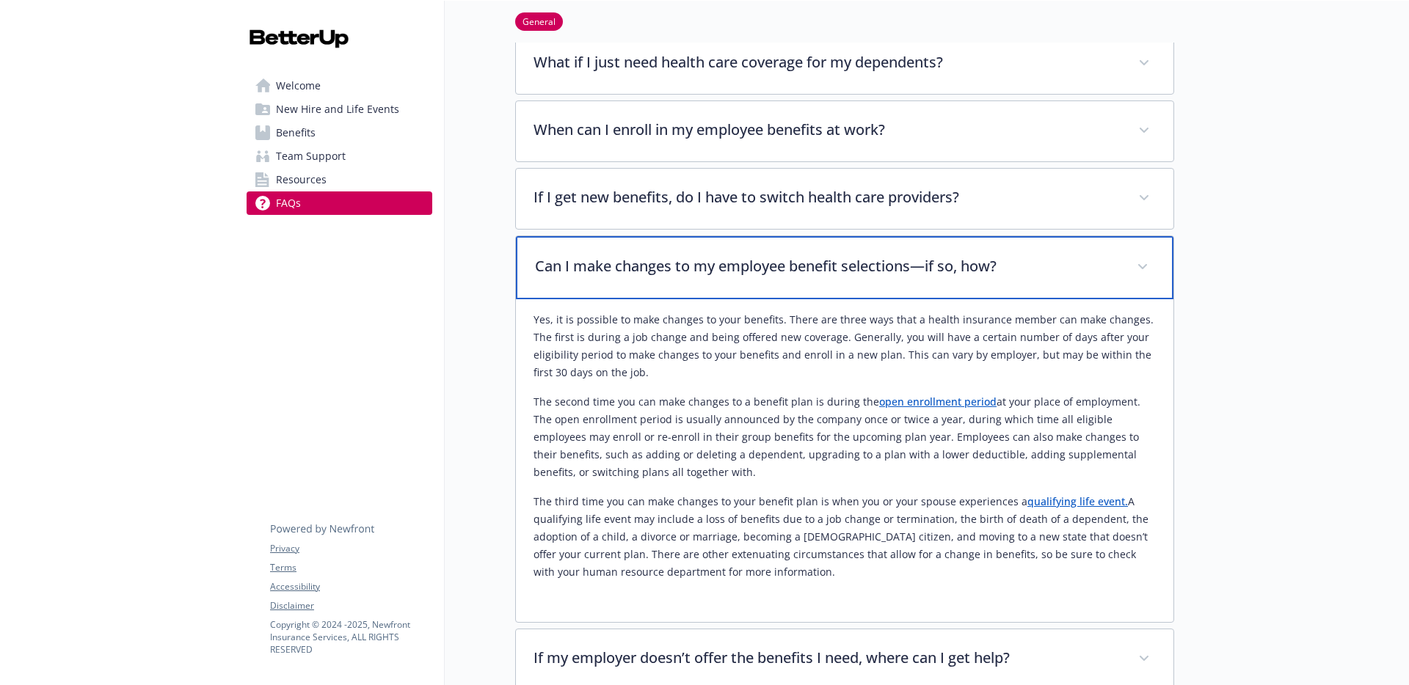
scroll to position [22, 0]
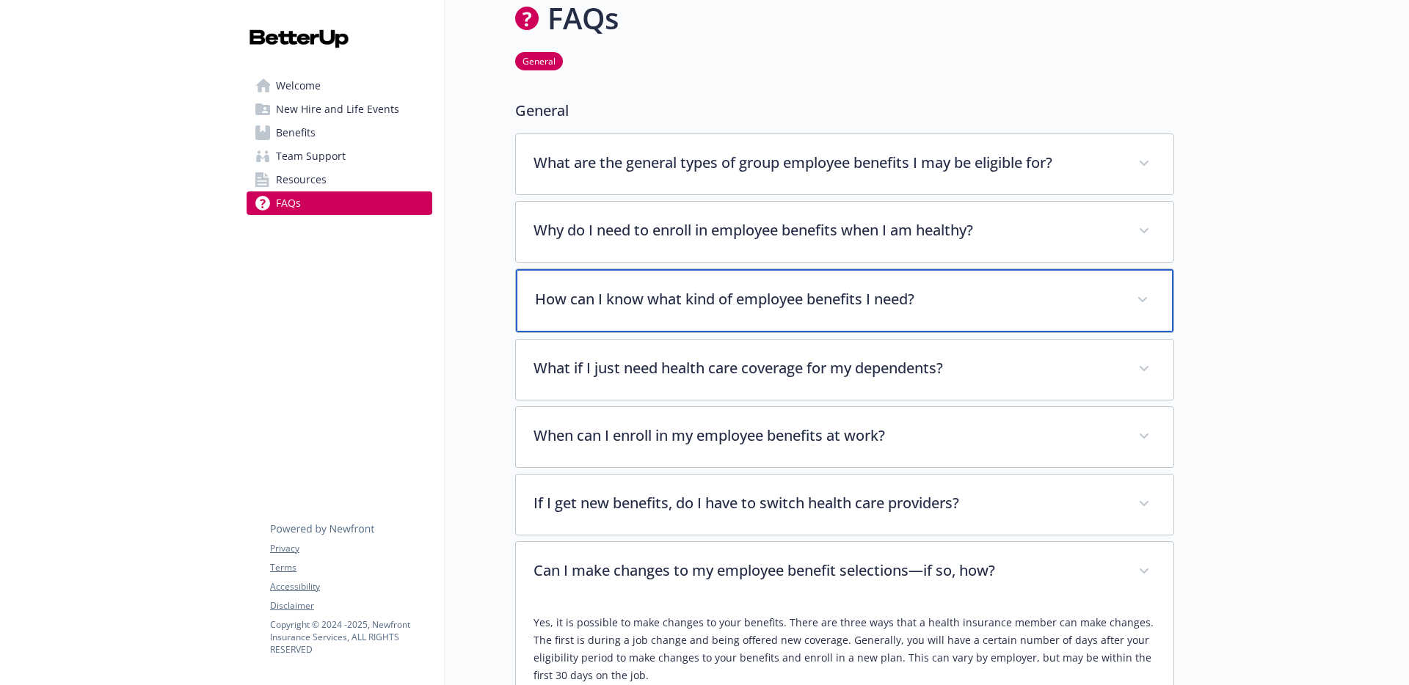
click at [771, 318] on div "How can I know what kind of employee benefits I need?" at bounding box center [845, 300] width 658 height 63
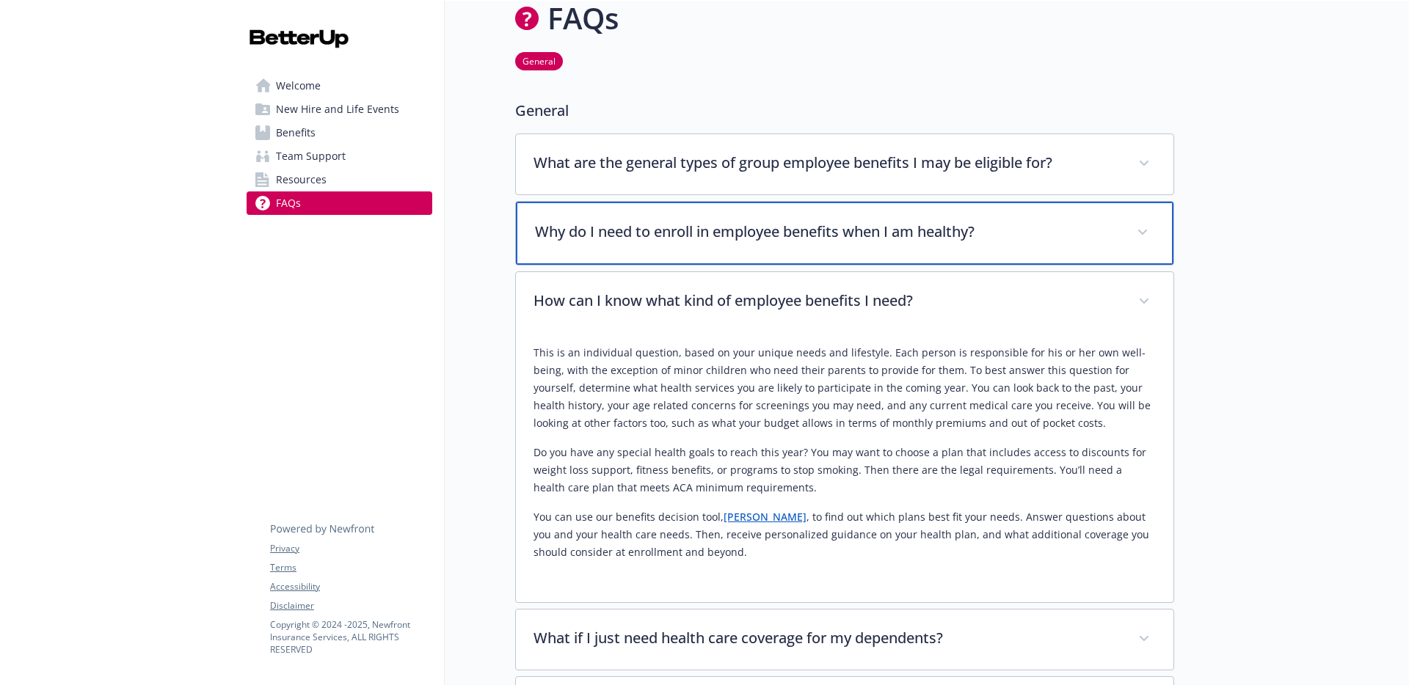
click at [727, 254] on div "Why do I need to enroll in employee benefits when I am healthy?" at bounding box center [845, 233] width 658 height 63
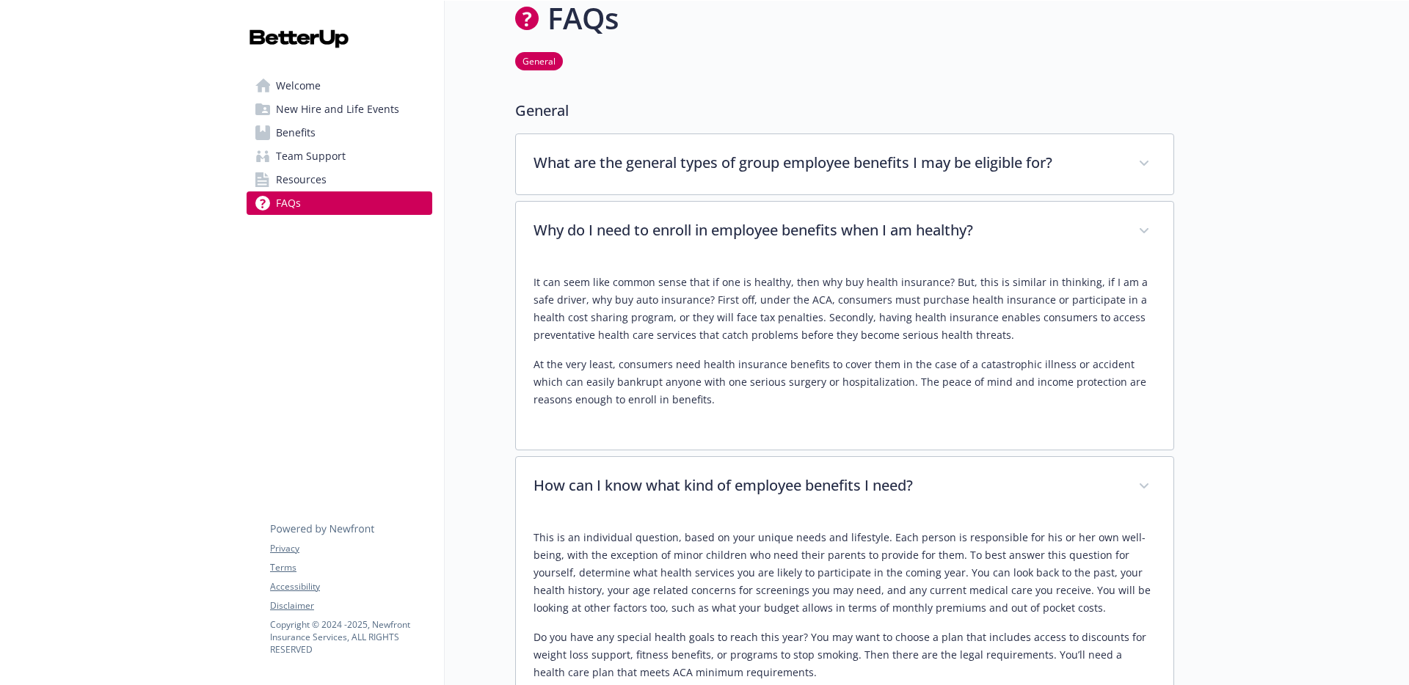
click at [263, 176] on icon at bounding box center [261, 180] width 13 height 16
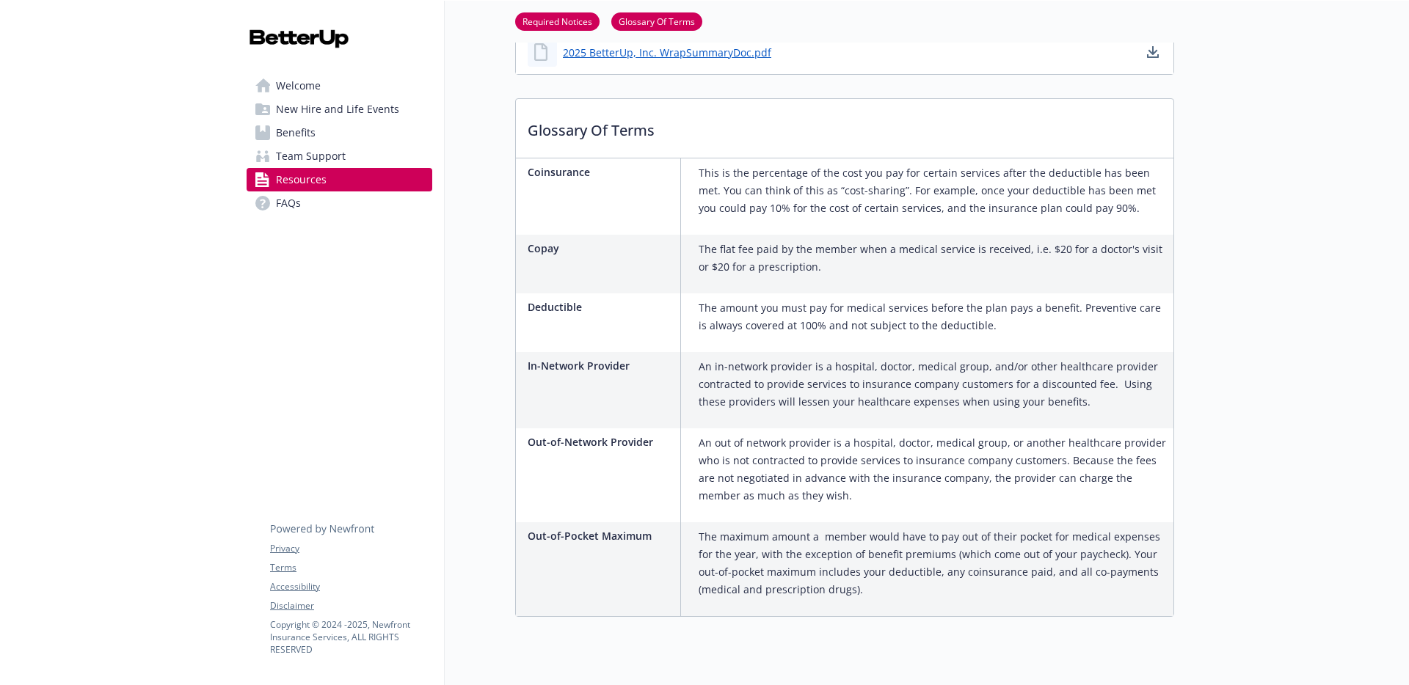
scroll to position [1341, 0]
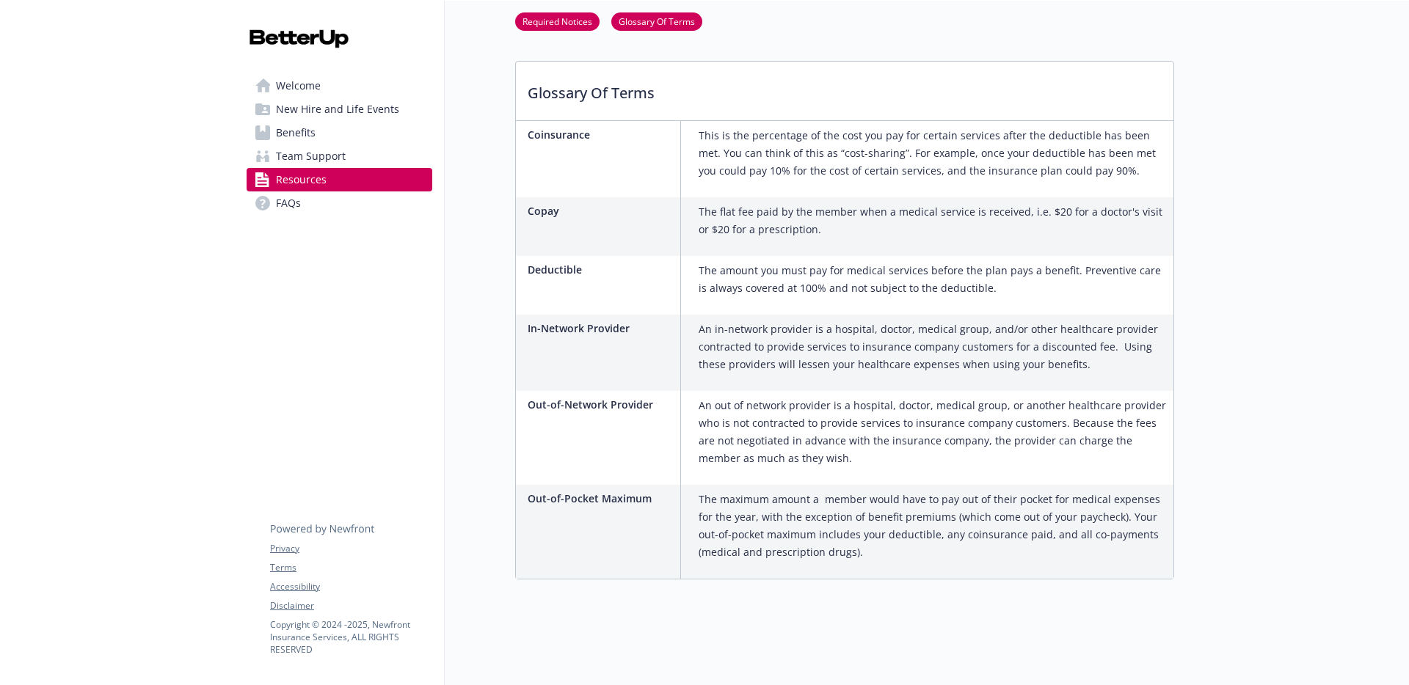
click at [346, 156] on link "Team Support" at bounding box center [340, 156] width 186 height 23
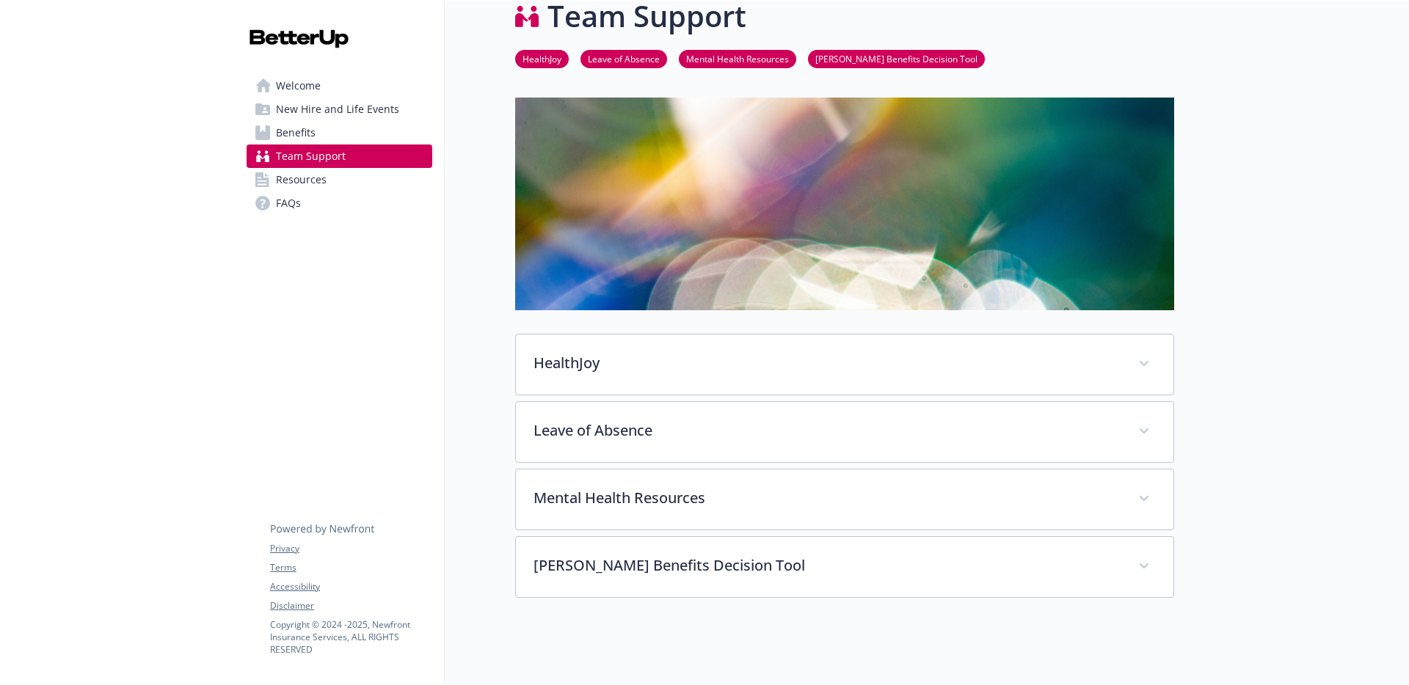
scroll to position [237, 0]
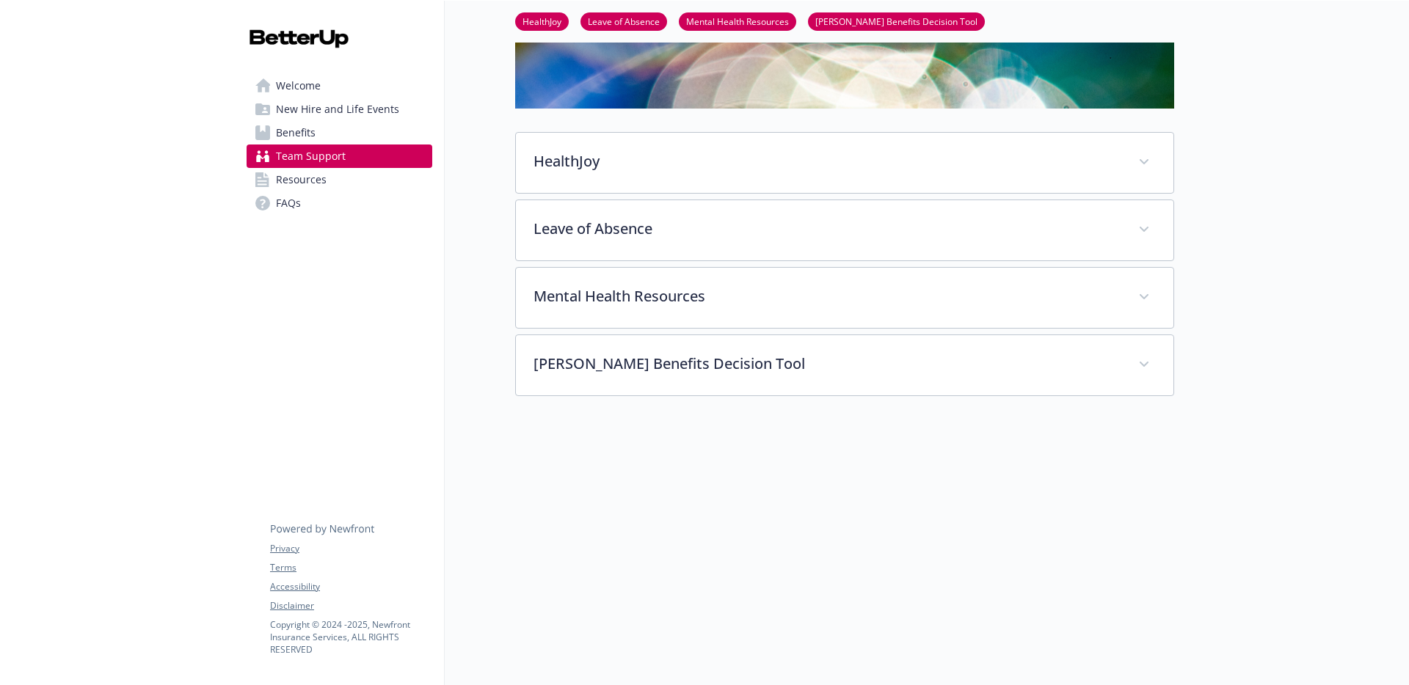
click at [343, 136] on link "Benefits" at bounding box center [340, 132] width 186 height 23
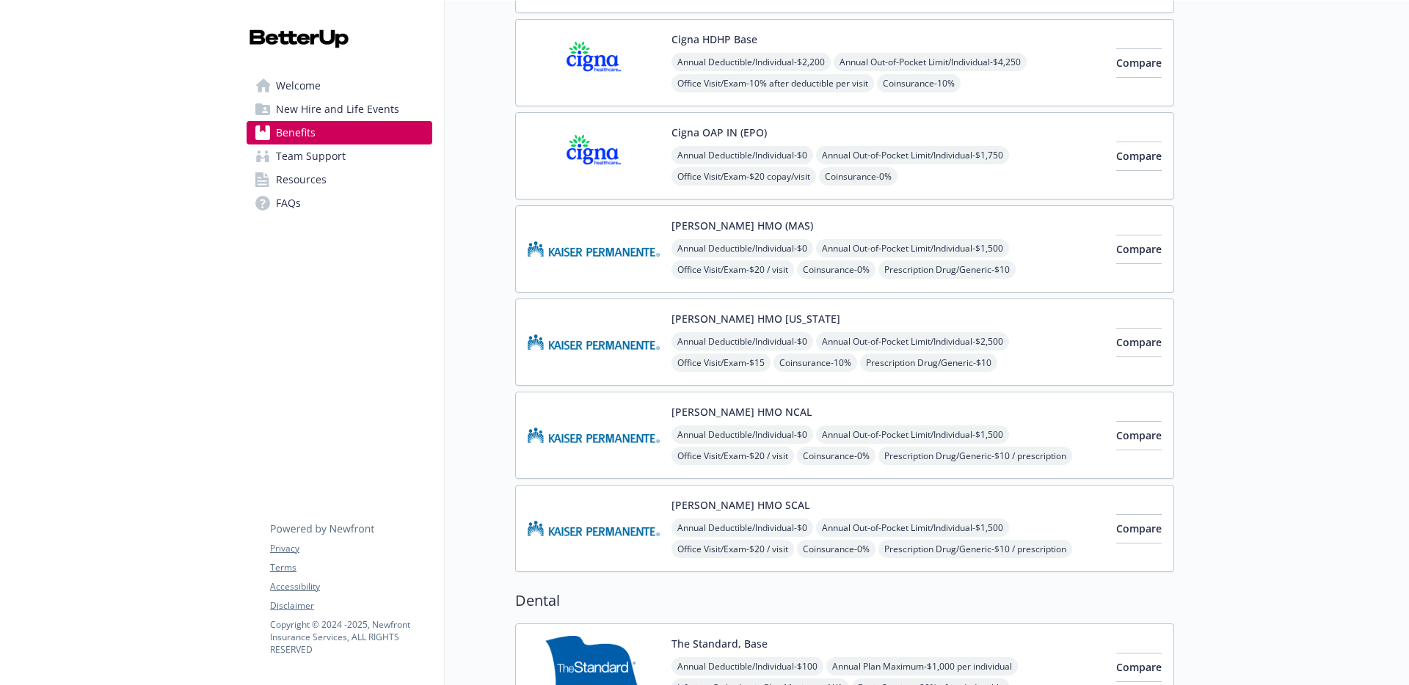
scroll to position [702, 0]
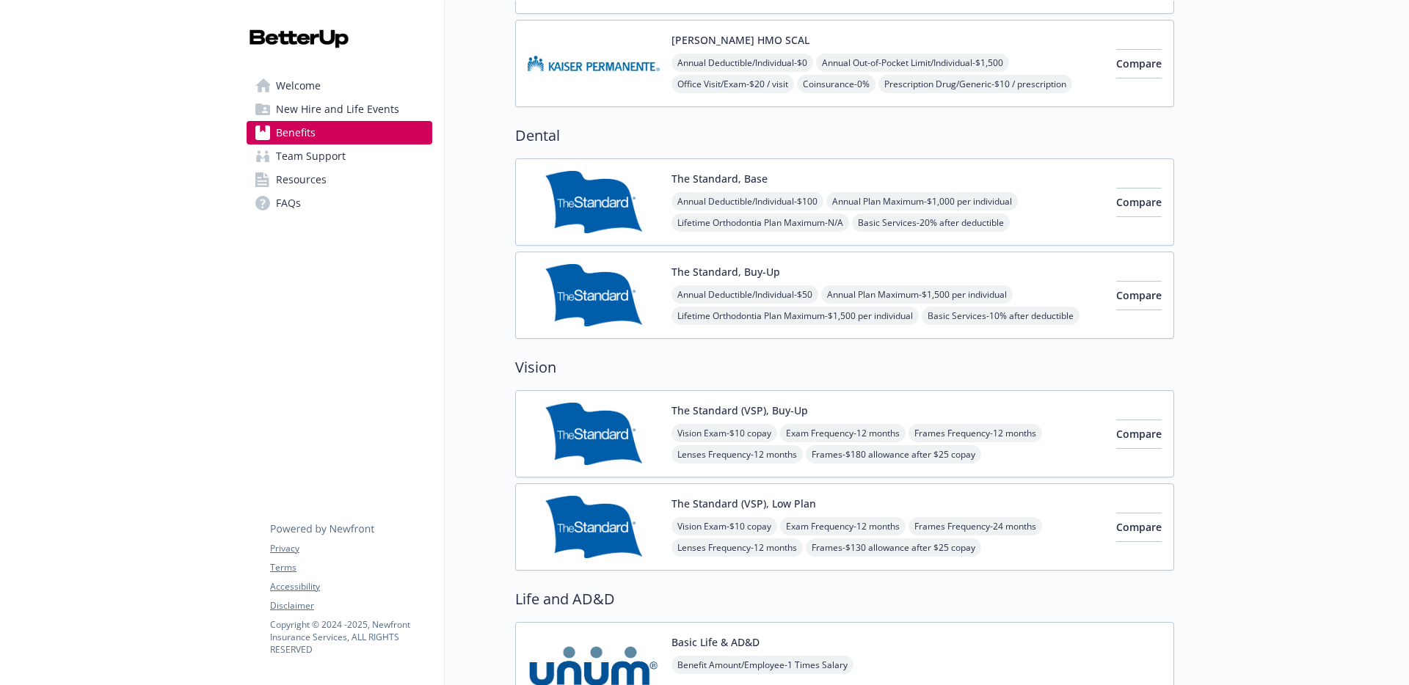
click at [904, 267] on div "The Standard, Buy-Up Annual Deductible/Individual - $50 Annual Plan Maximum - $…" at bounding box center [887, 295] width 433 height 62
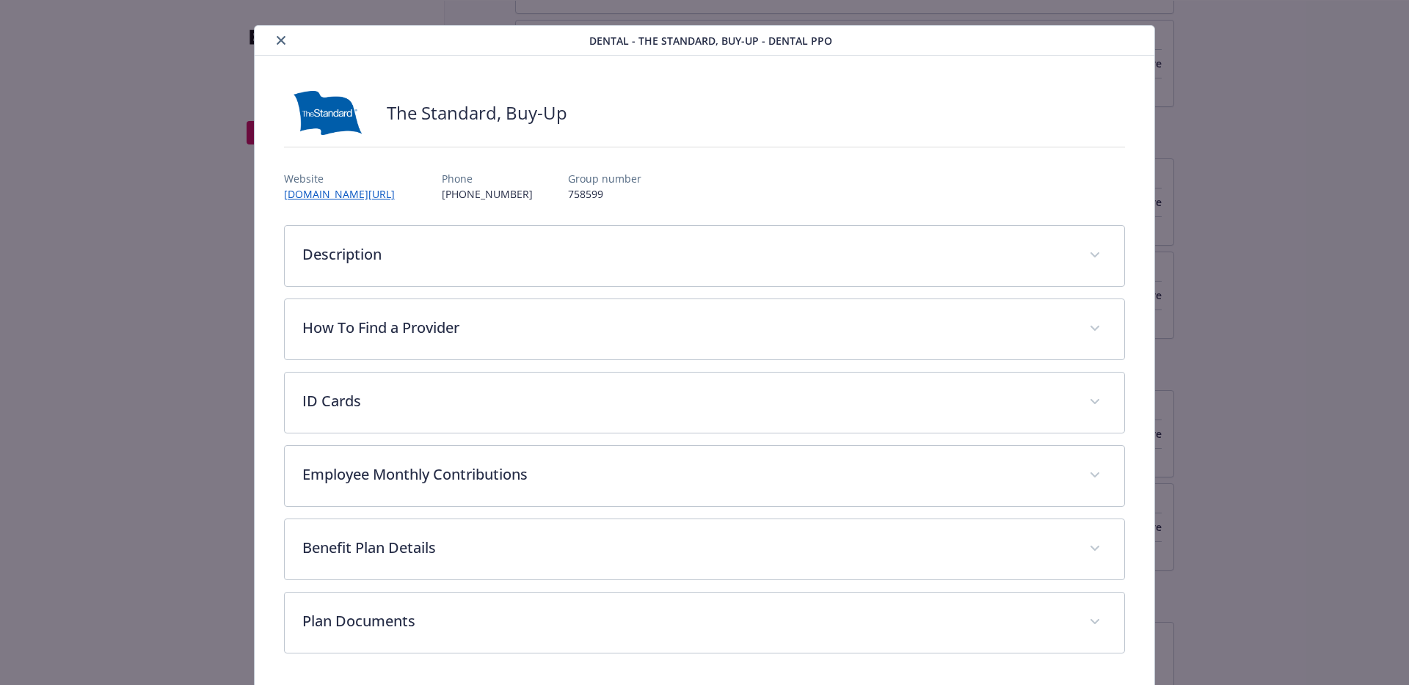
scroll to position [73, 0]
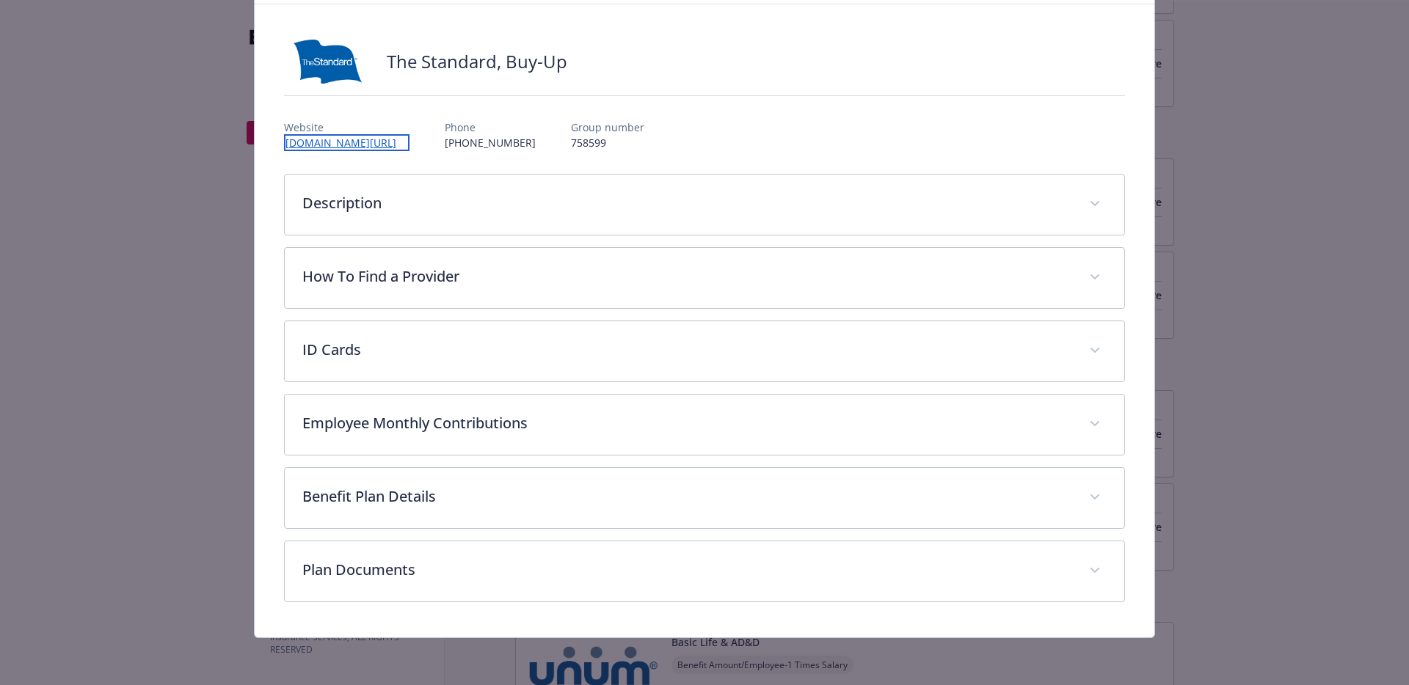
click at [383, 145] on link "[DOMAIN_NAME][URL]" at bounding box center [346, 142] width 125 height 17
click at [459, 311] on div "Description Regular visits to your dentist can protect more than your smile; th…" at bounding box center [705, 388] width 842 height 429
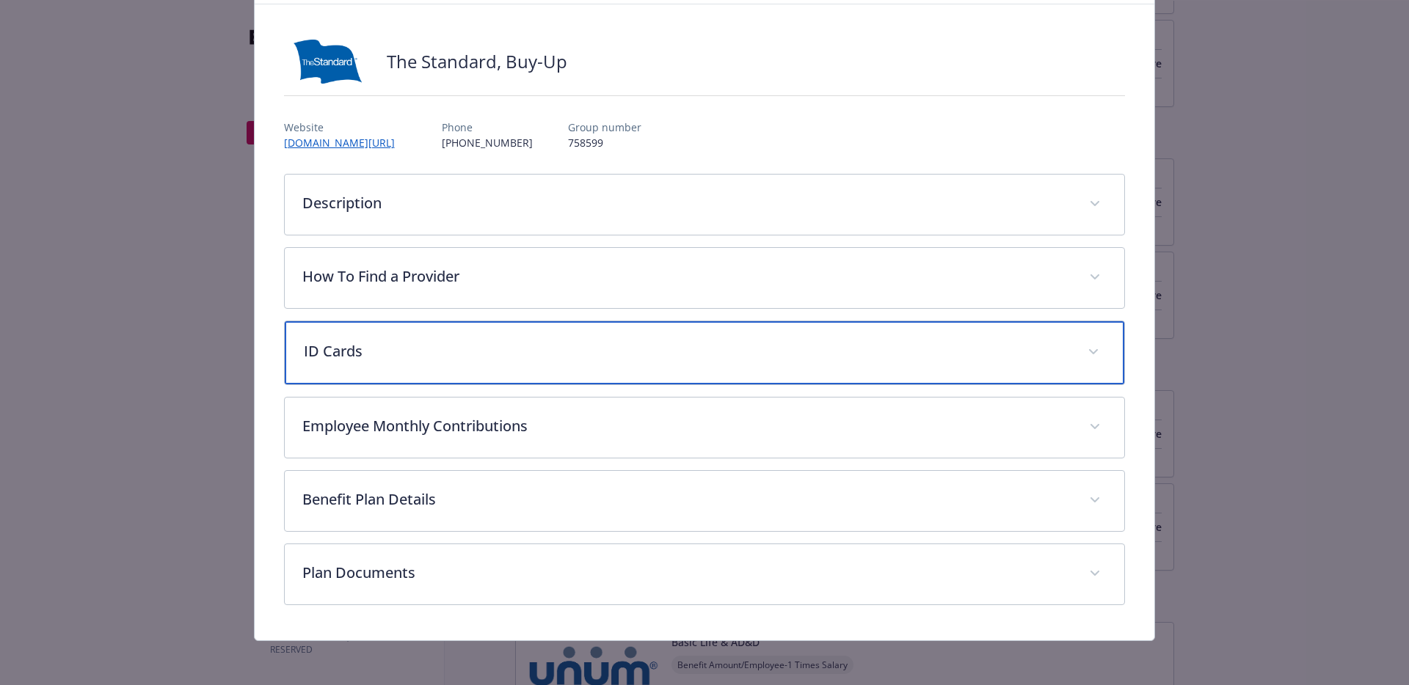
click at [454, 337] on div "ID Cards" at bounding box center [705, 352] width 840 height 63
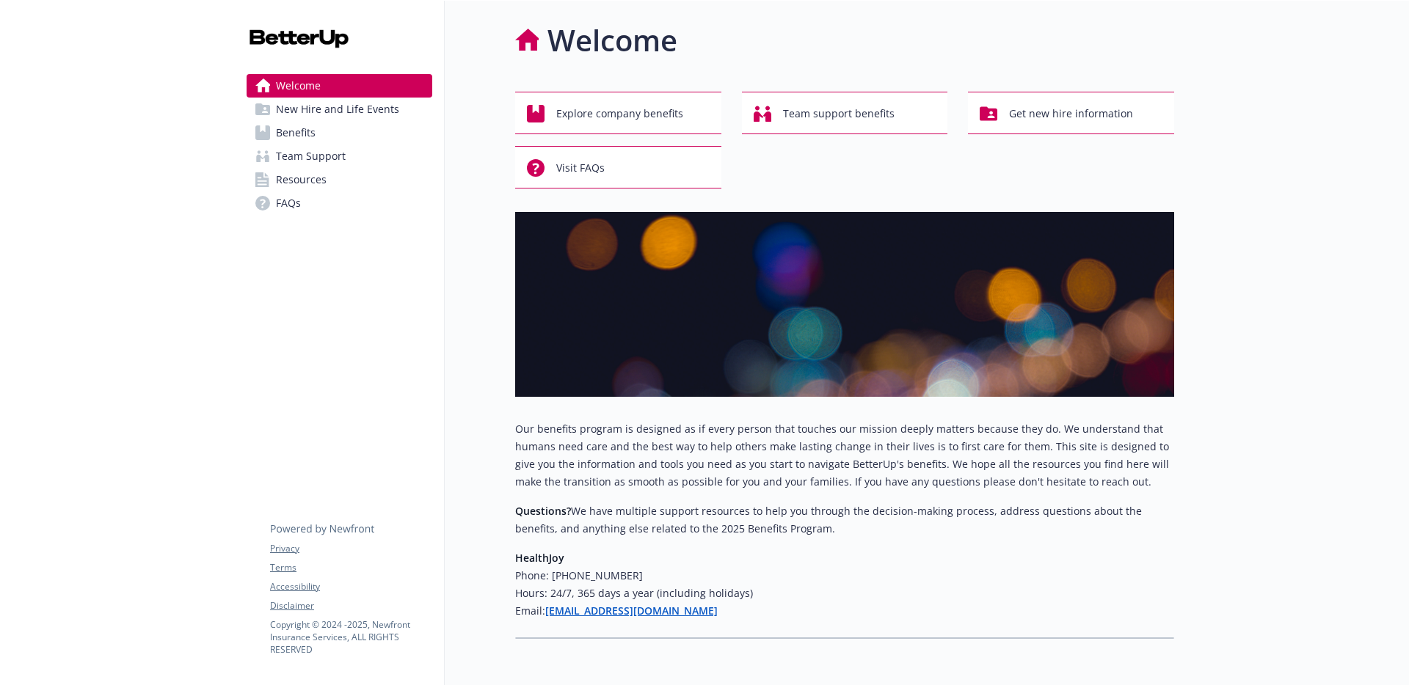
click at [296, 114] on span "New Hire and Life Events" at bounding box center [337, 109] width 123 height 23
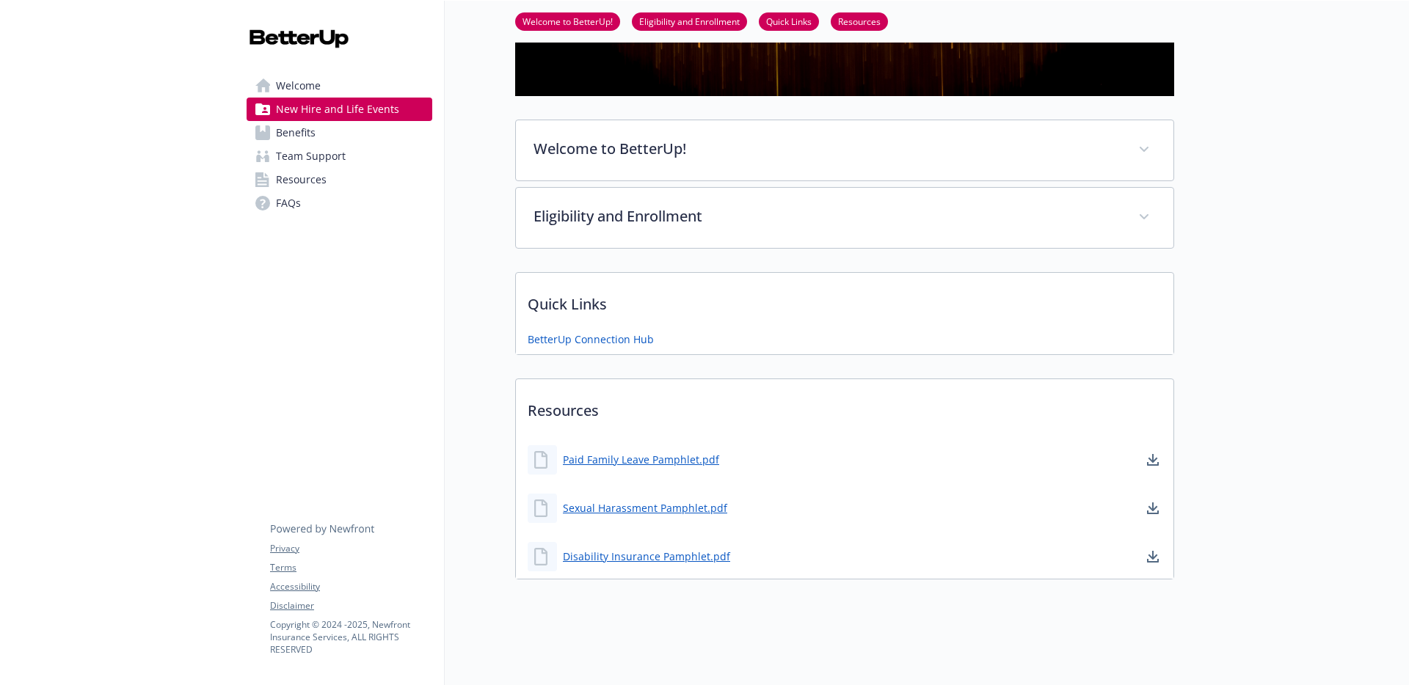
scroll to position [231, 0]
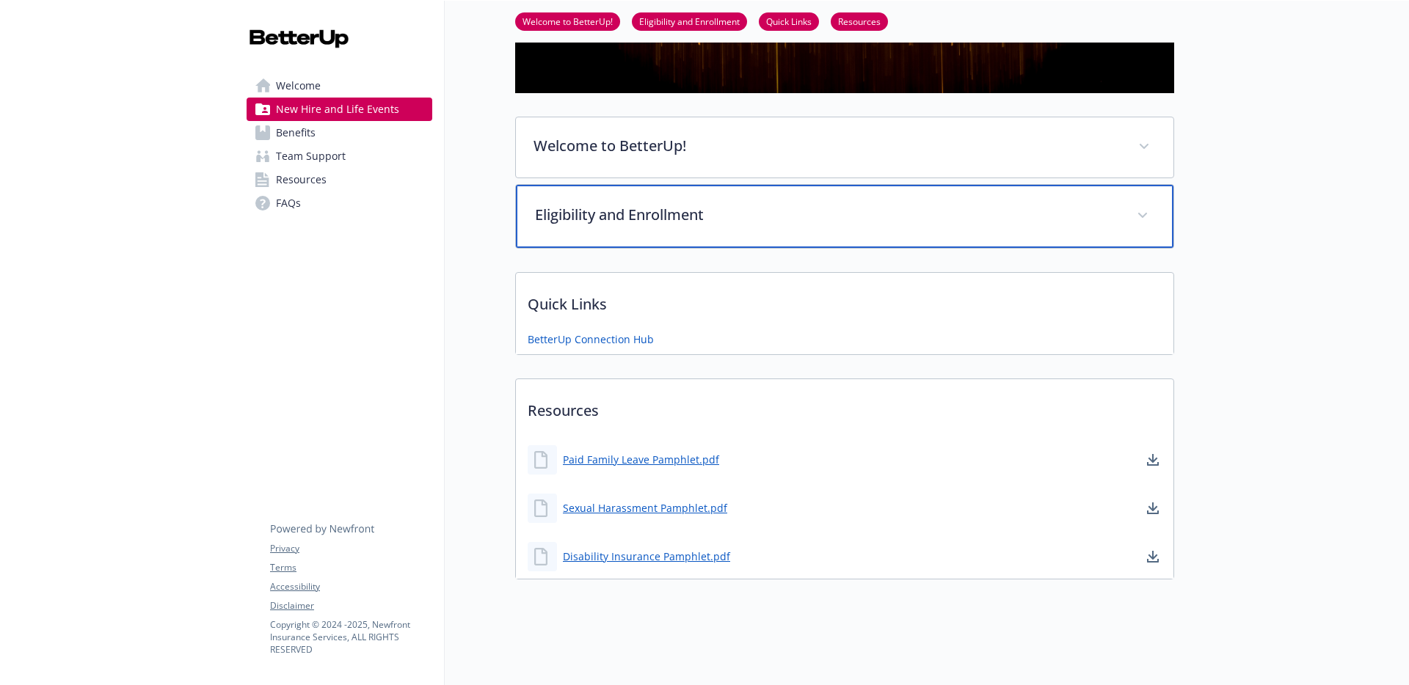
click at [648, 208] on p "Eligibility and Enrollment" at bounding box center [827, 215] width 584 height 22
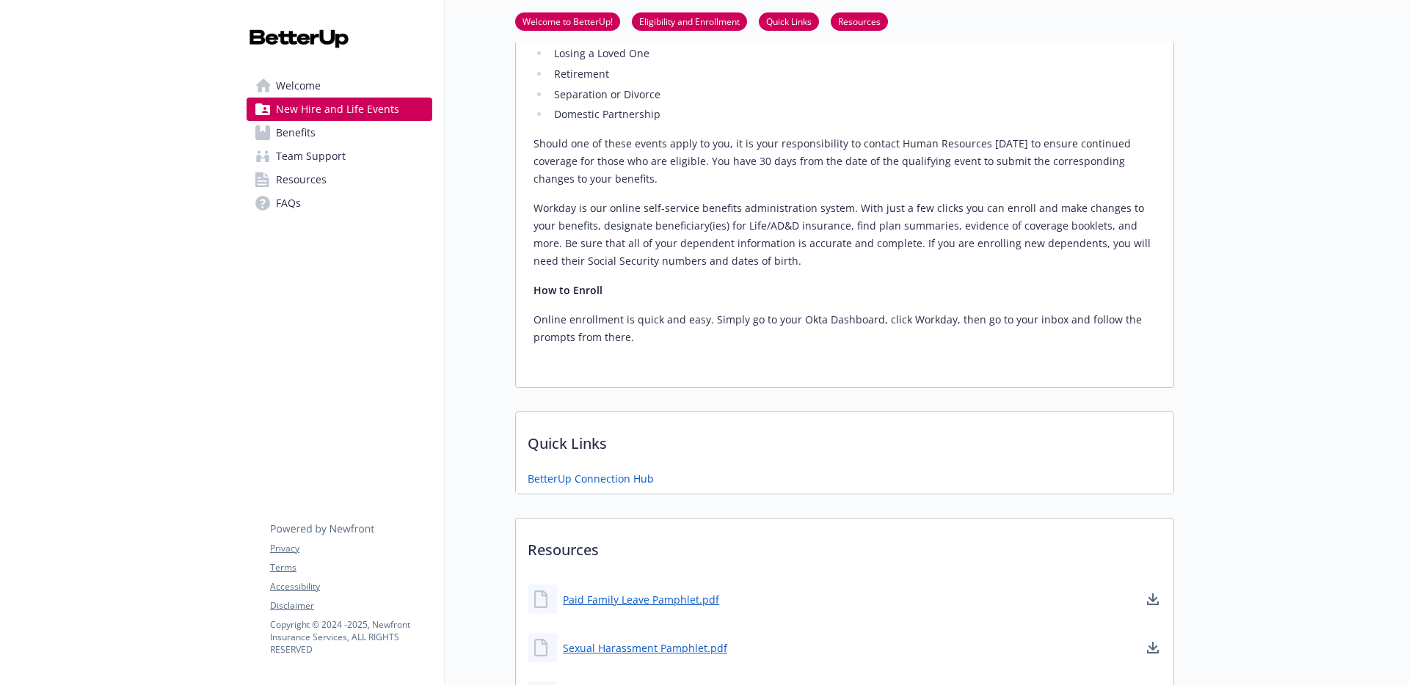
scroll to position [1243, 0]
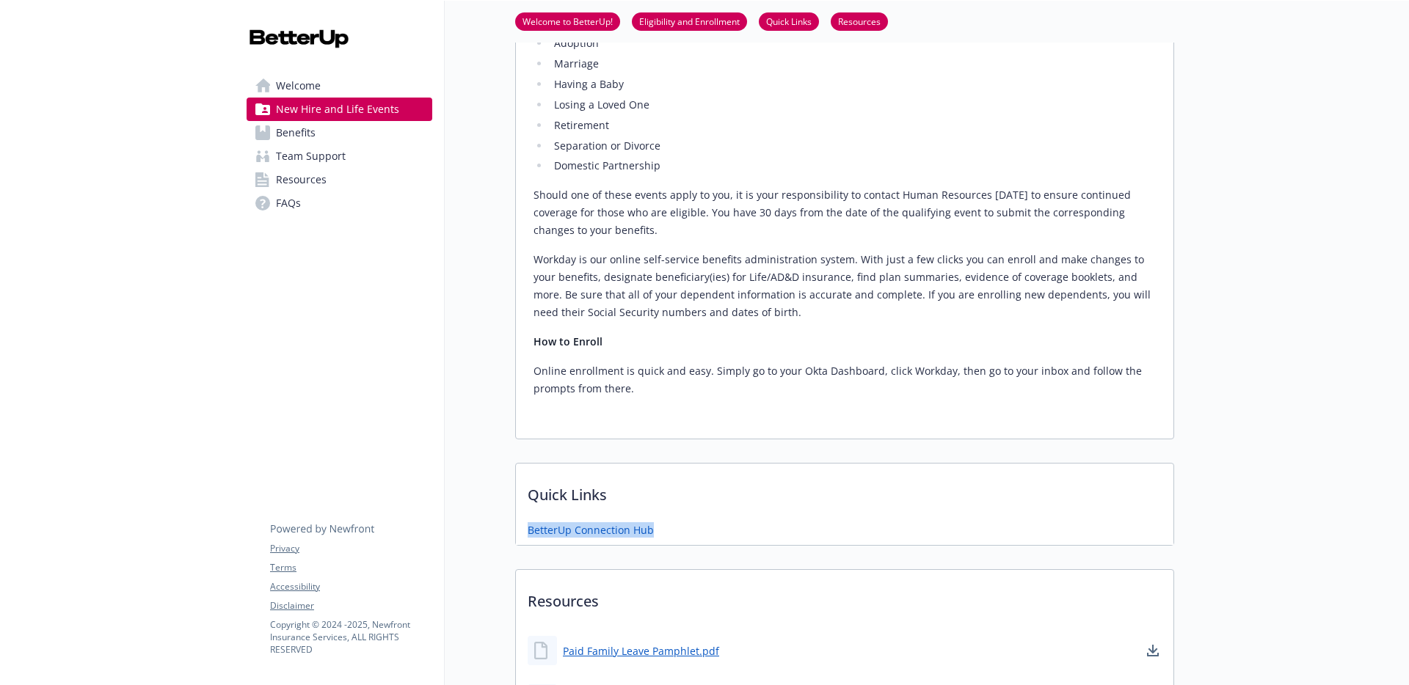
click at [302, 131] on span "Benefits" at bounding box center [296, 132] width 40 height 23
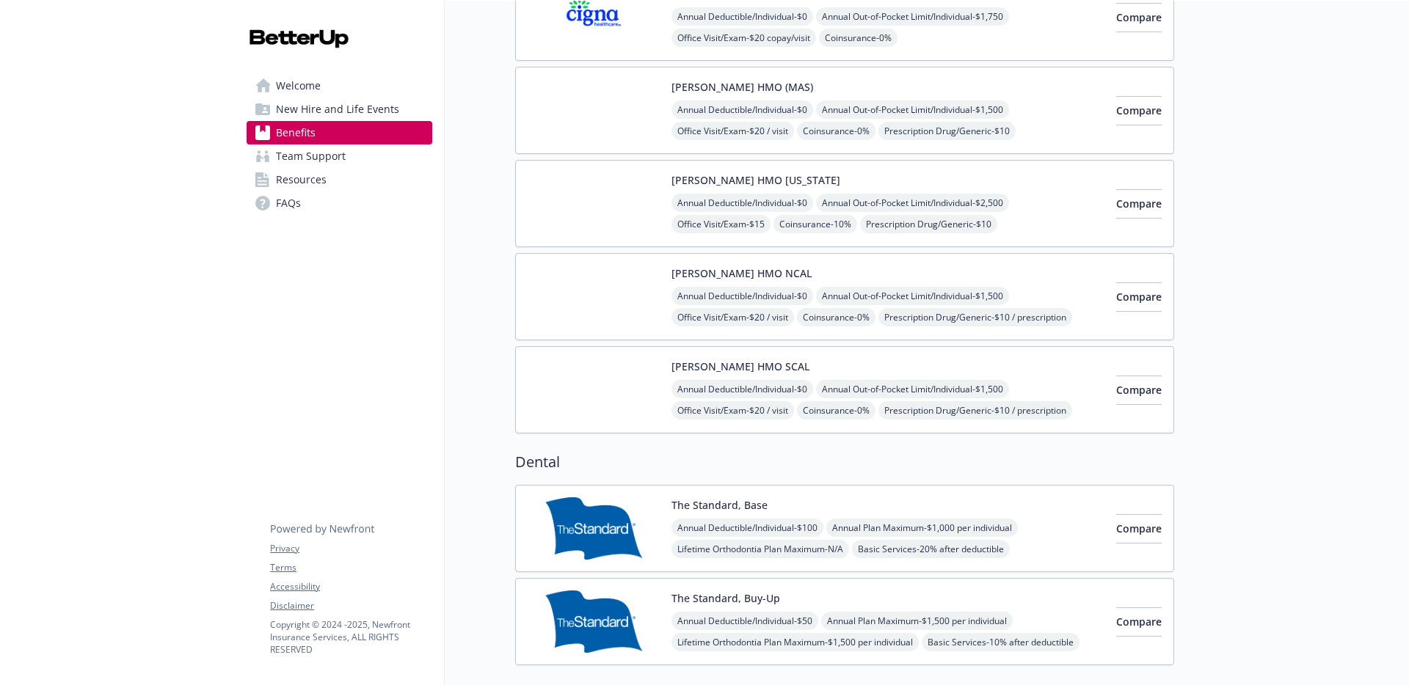
scroll to position [553, 0]
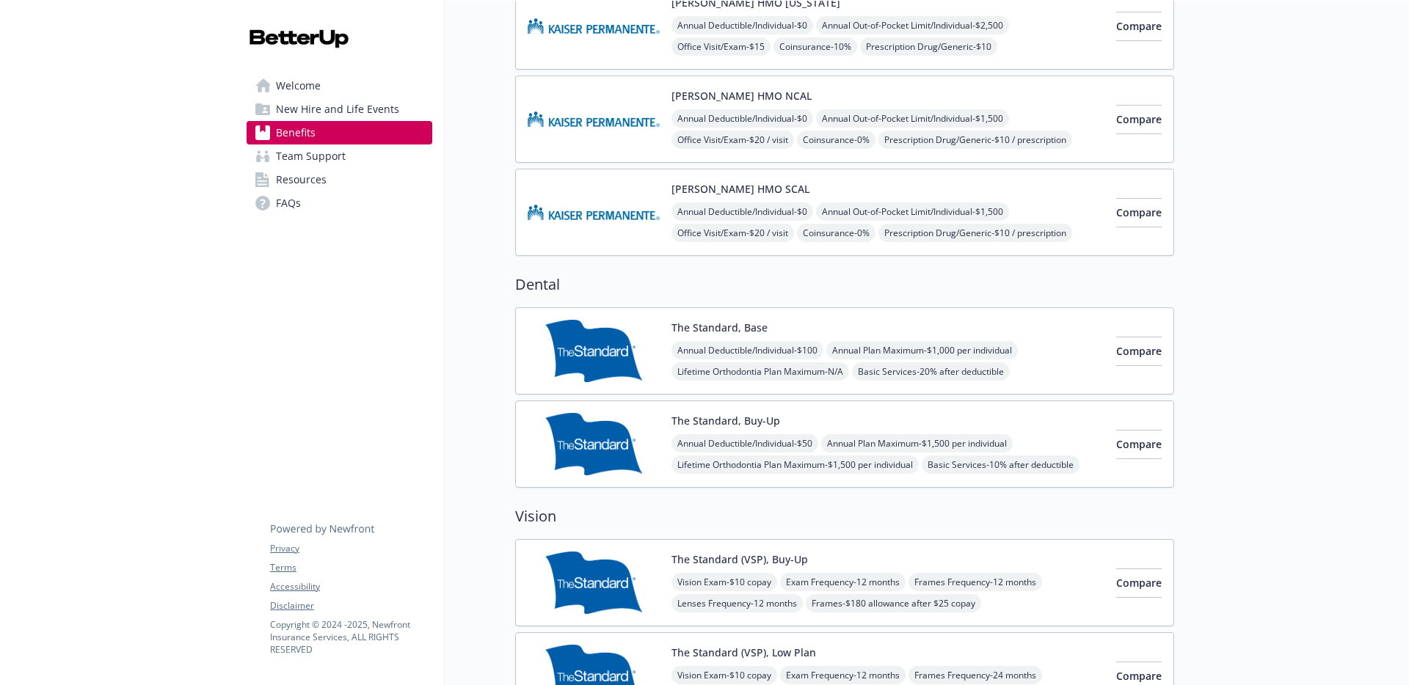
click at [1003, 422] on div "The Standard, Buy-Up Annual Deductible/Individual - $50 Annual Plan Maximum - $…" at bounding box center [887, 444] width 433 height 62
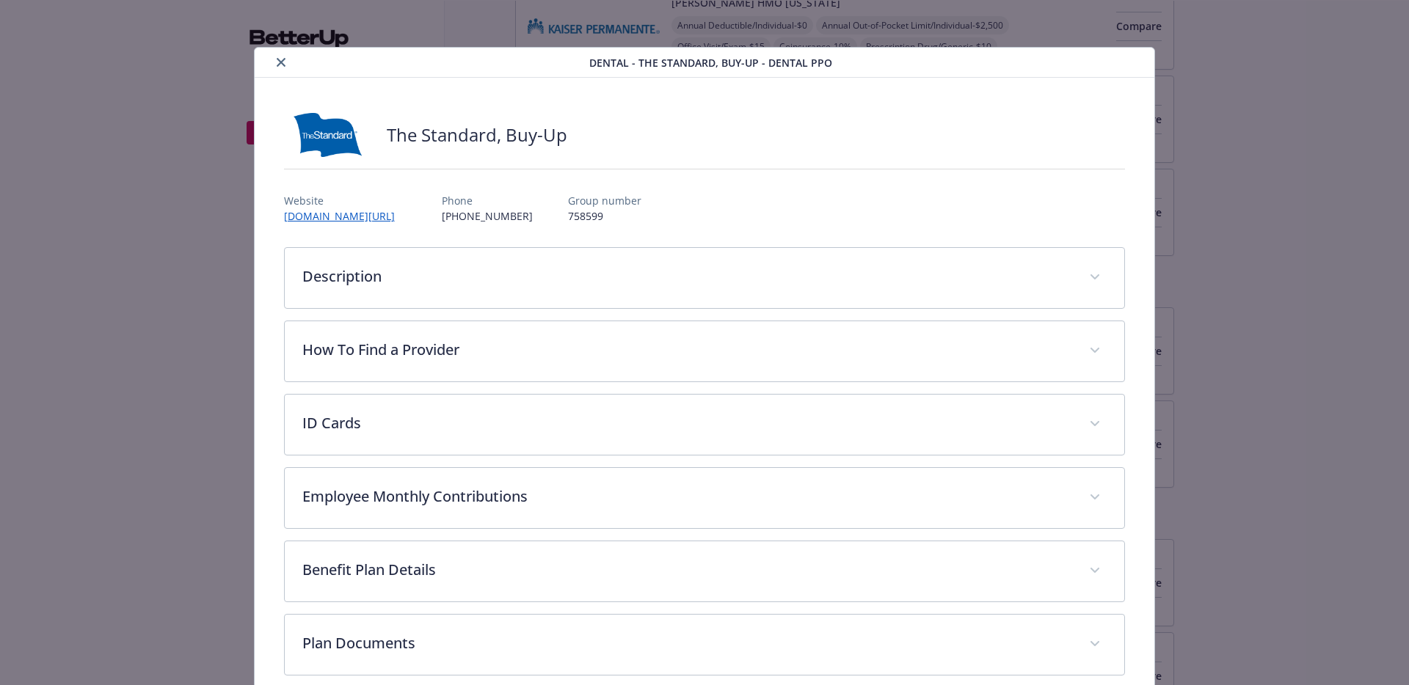
scroll to position [22, 0]
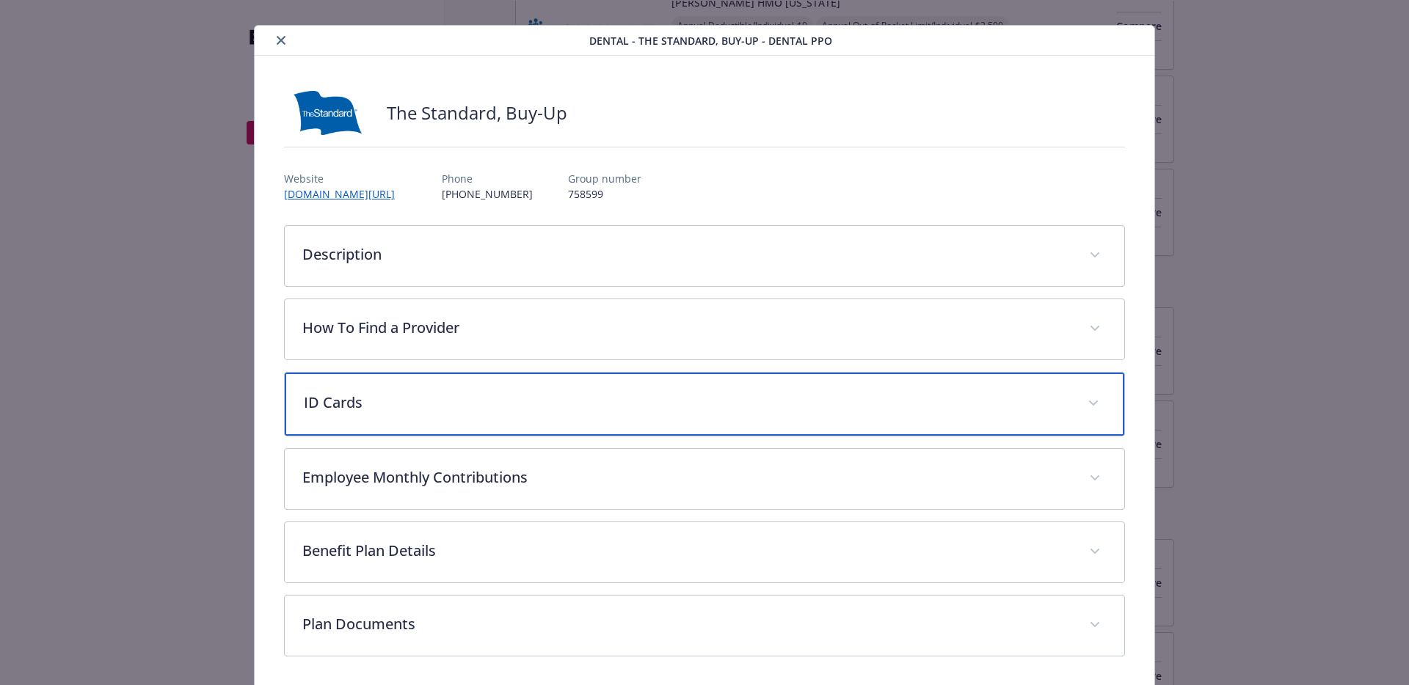
click at [542, 415] on div "ID Cards" at bounding box center [705, 404] width 840 height 63
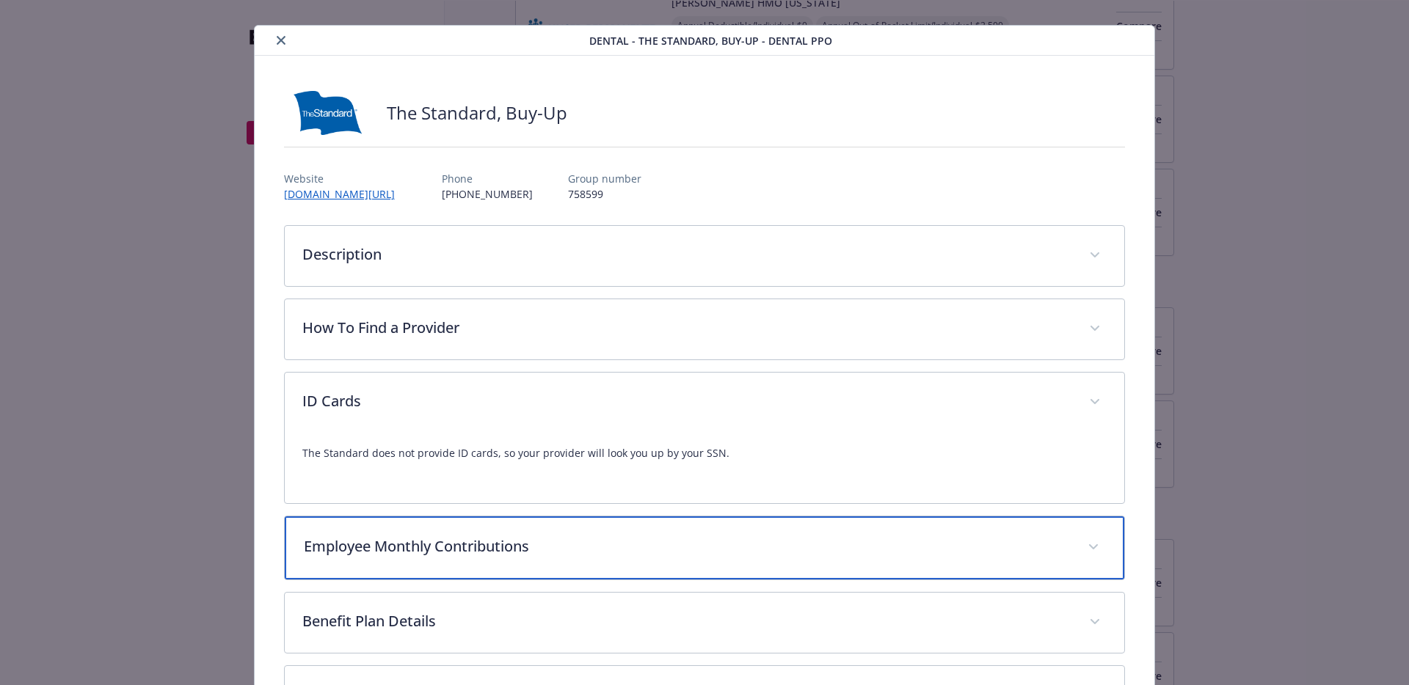
click at [542, 536] on p "Employee Monthly Contributions" at bounding box center [687, 547] width 767 height 22
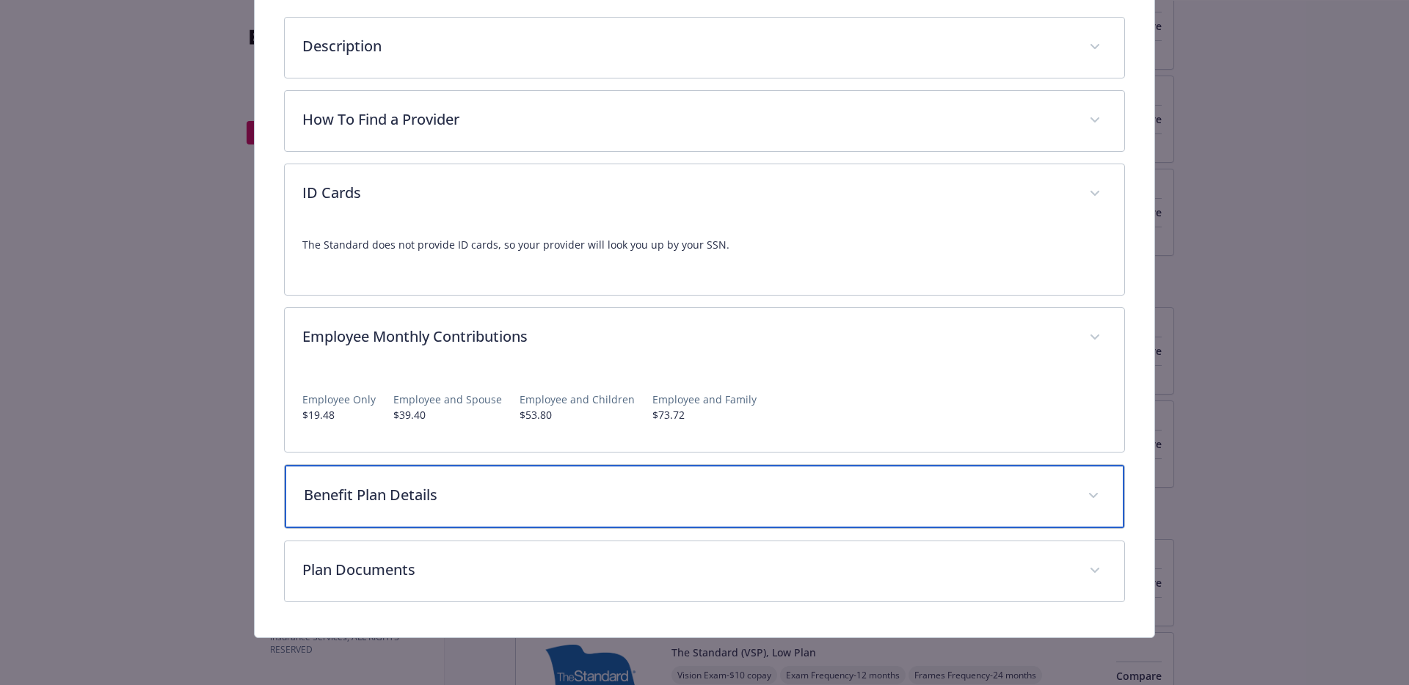
click at [536, 487] on p "Benefit Plan Details" at bounding box center [687, 495] width 767 height 22
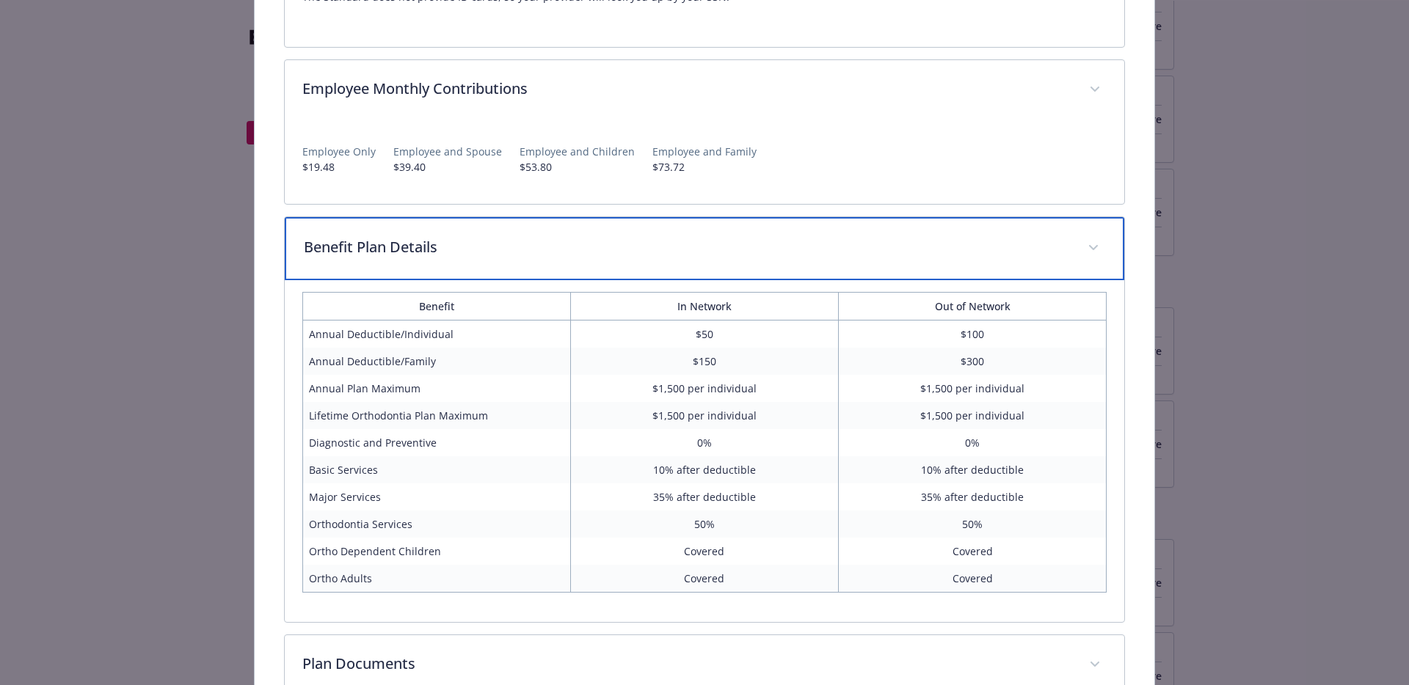
scroll to position [572, 0]
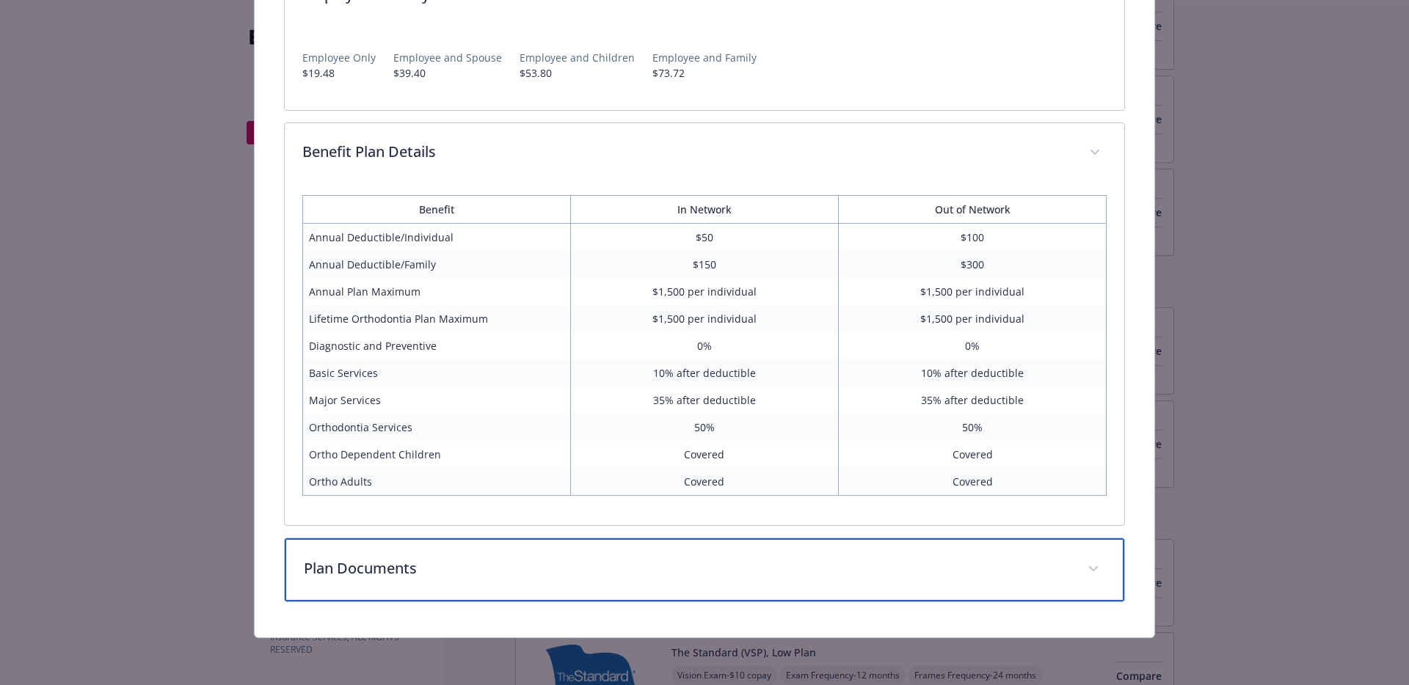
click at [483, 577] on p "Plan Documents" at bounding box center [687, 569] width 767 height 22
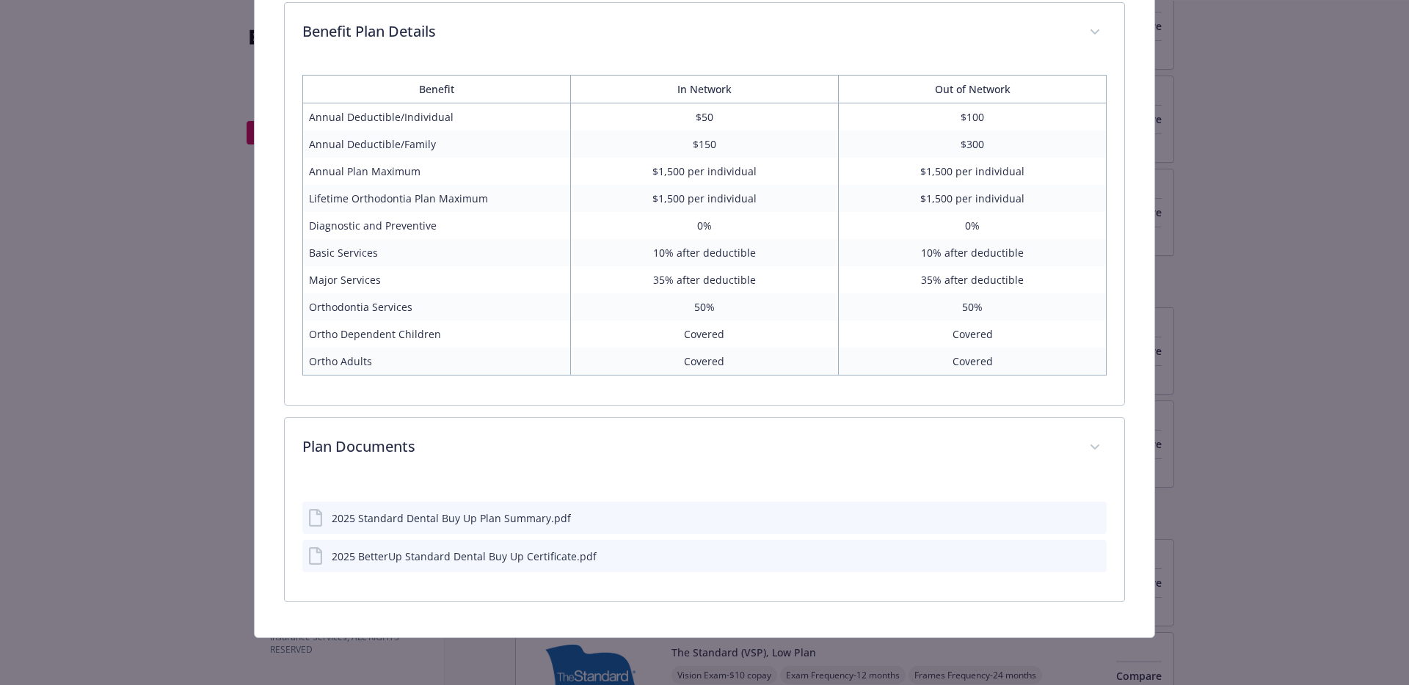
click at [498, 518] on div "2025 Standard Dental Buy Up Plan Summary.pdf" at bounding box center [451, 518] width 239 height 15
click at [1086, 513] on icon "preview file" at bounding box center [1092, 517] width 13 height 10
click at [534, 557] on div "2025 BetterUp Standard Dental Buy Up Certificate.pdf" at bounding box center [464, 556] width 265 height 15
click at [1086, 555] on icon "preview file" at bounding box center [1092, 555] width 13 height 10
